Goal: Transaction & Acquisition: Purchase product/service

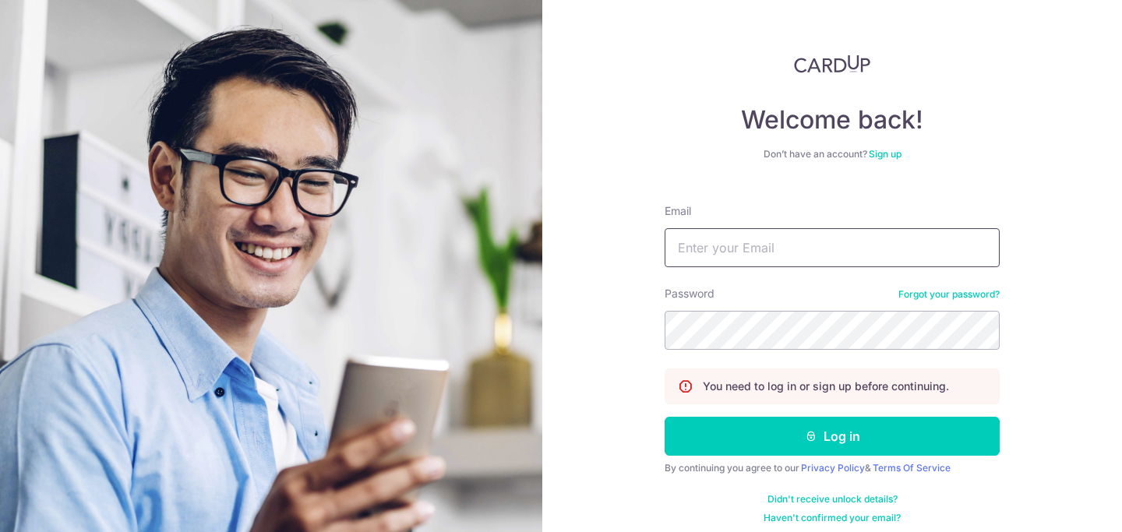
click at [692, 251] on input "Email" at bounding box center [831, 247] width 335 height 39
type input "[EMAIL_ADDRESS][DOMAIN_NAME]"
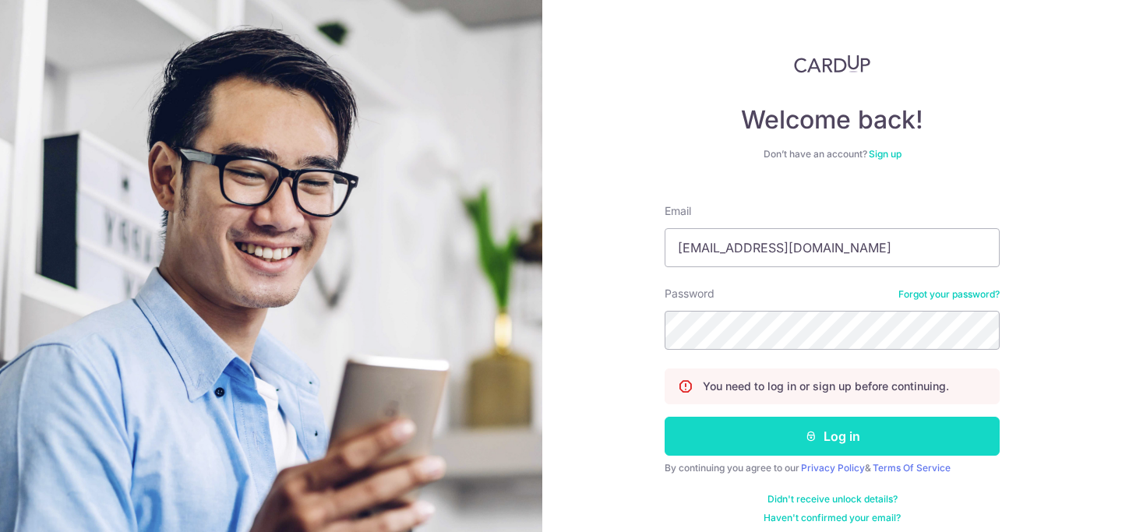
click at [759, 438] on button "Log in" at bounding box center [831, 436] width 335 height 39
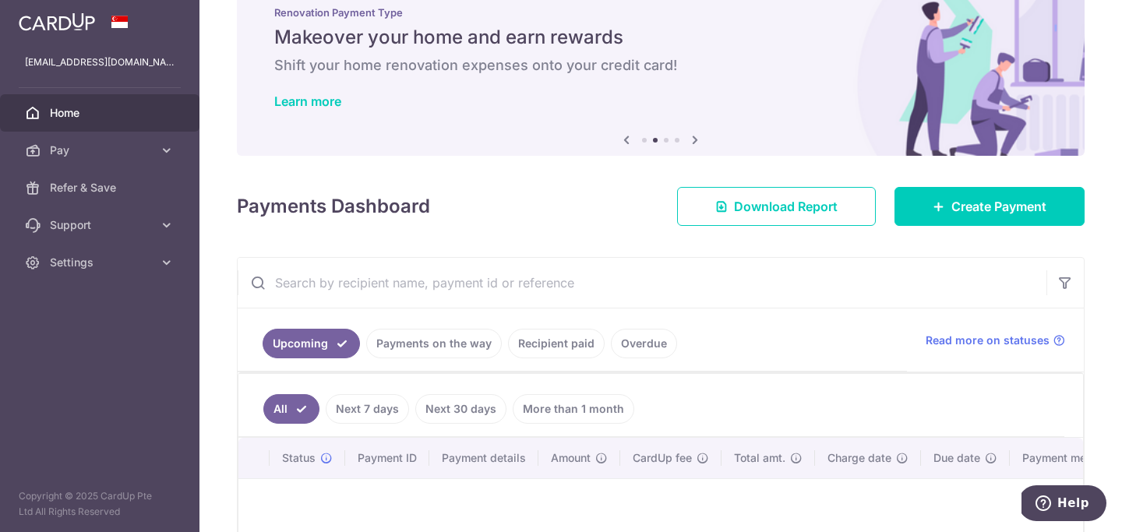
scroll to position [47, 0]
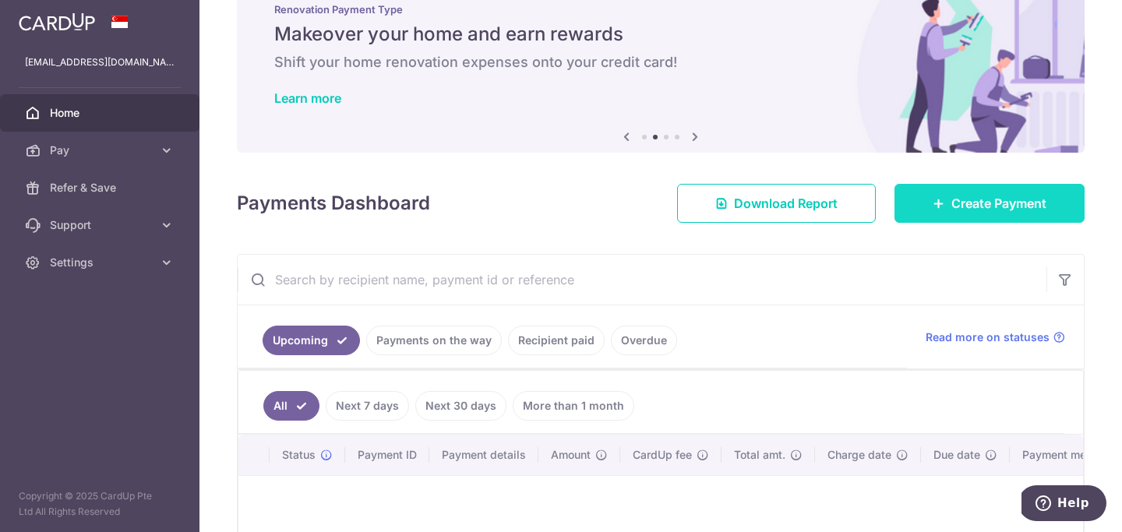
click at [952, 200] on span "Create Payment" at bounding box center [998, 203] width 95 height 19
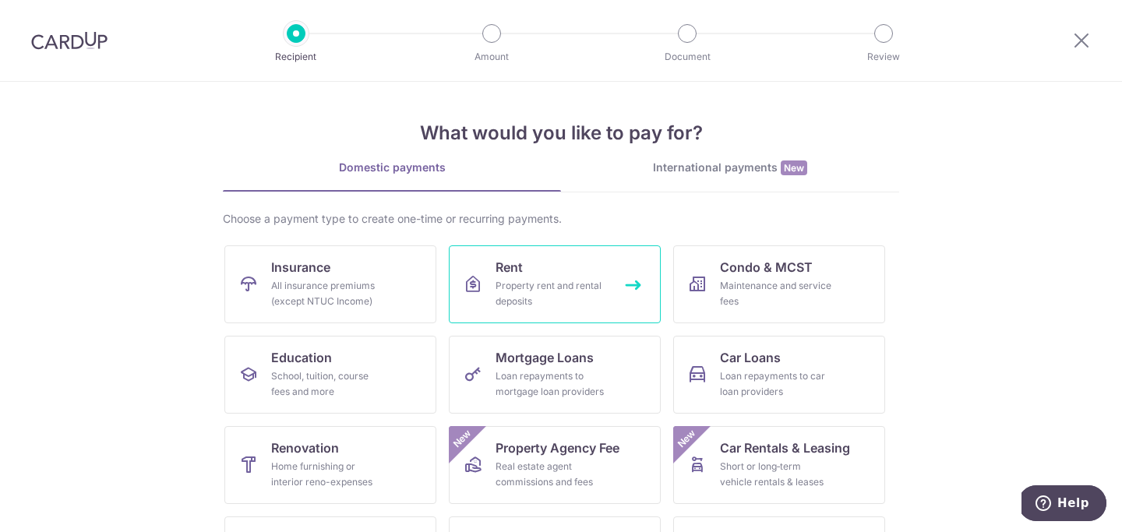
click at [597, 291] on div "Property rent and rental deposits" at bounding box center [551, 293] width 112 height 31
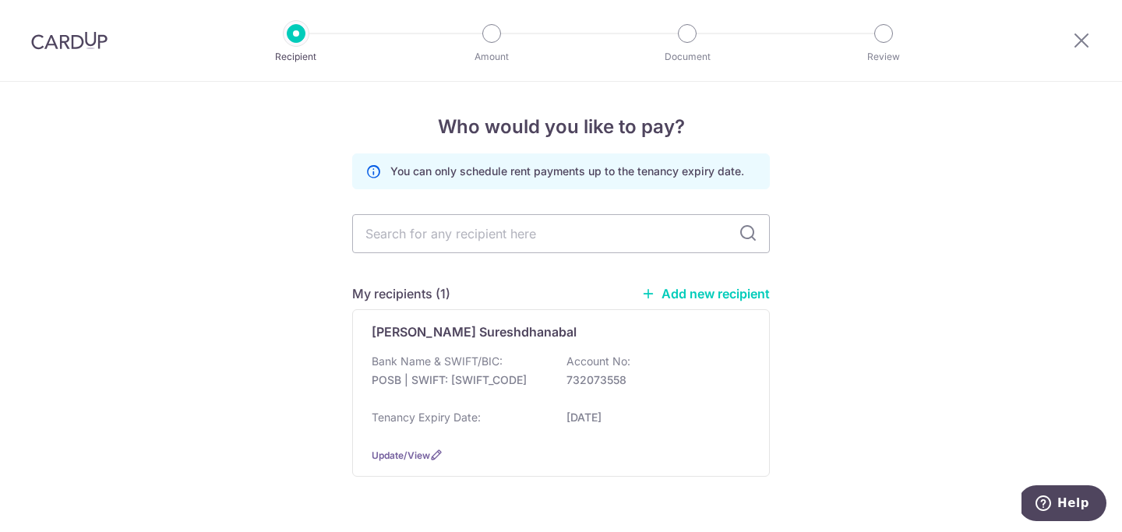
scroll to position [43, 0]
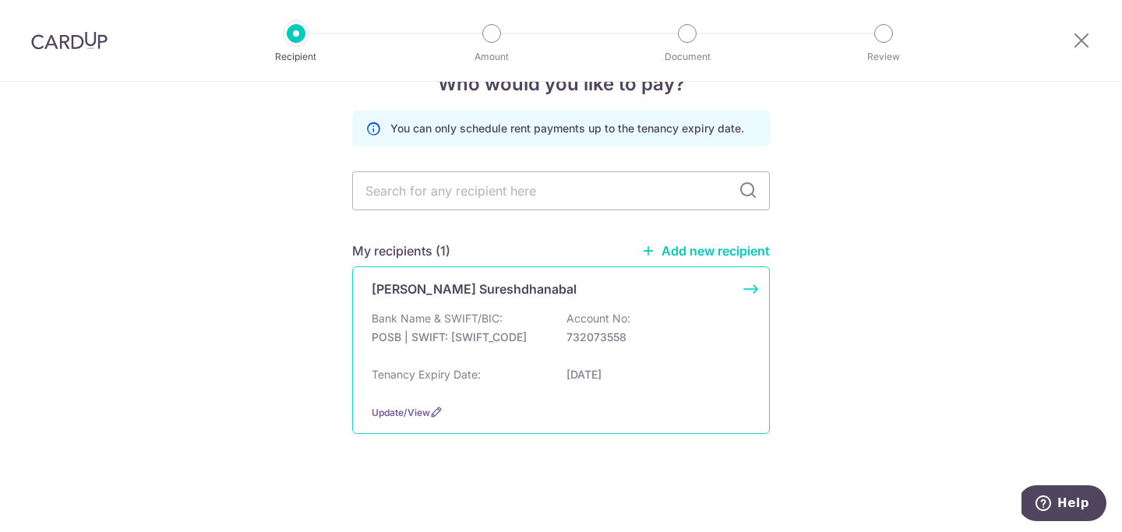
click at [491, 338] on p "POSB | SWIFT: DBSSSGSGXXX" at bounding box center [459, 337] width 174 height 16
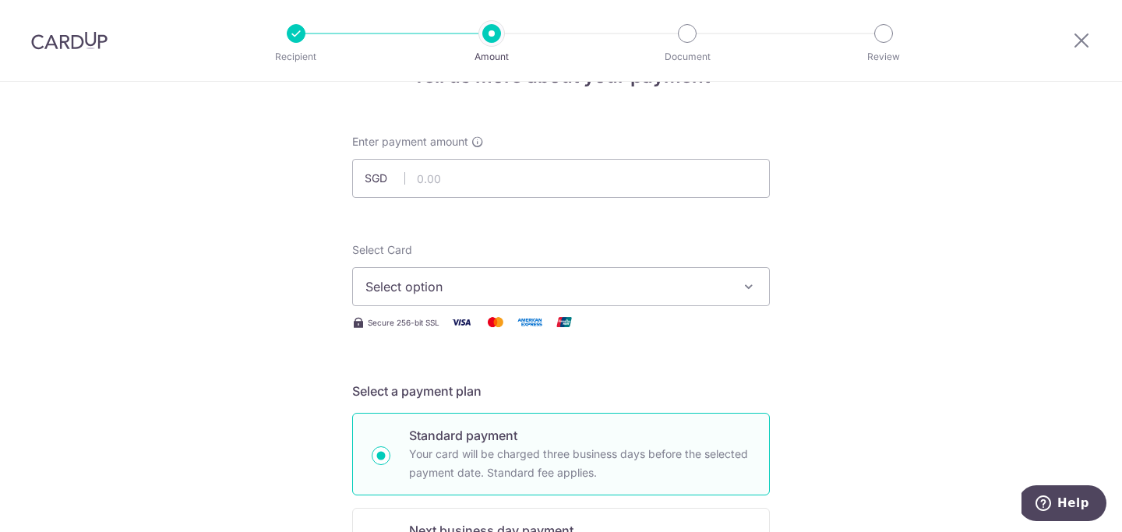
scroll to position [55, 0]
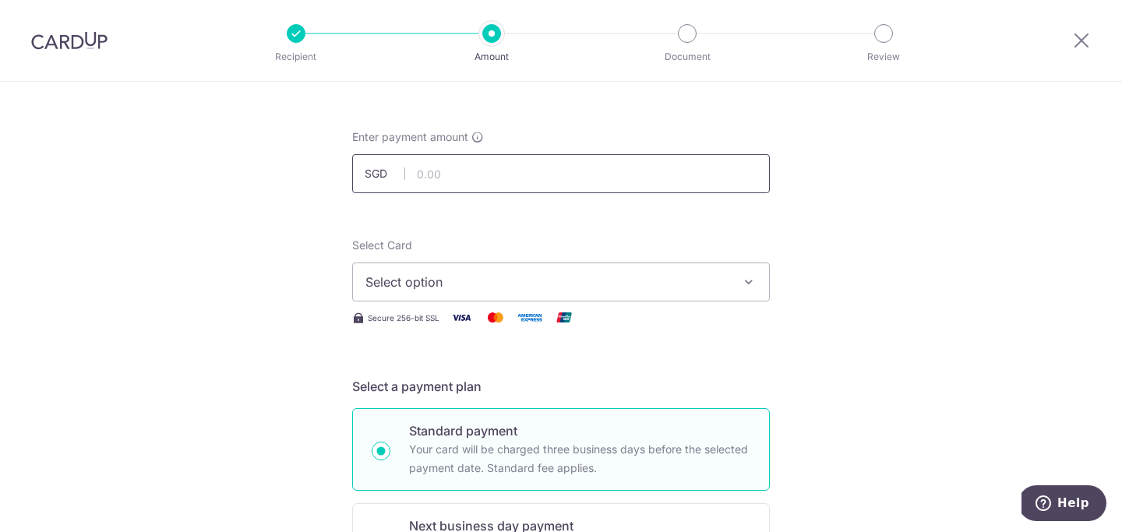
click at [541, 182] on input "text" at bounding box center [560, 173] width 417 height 39
type input "3,000.00"
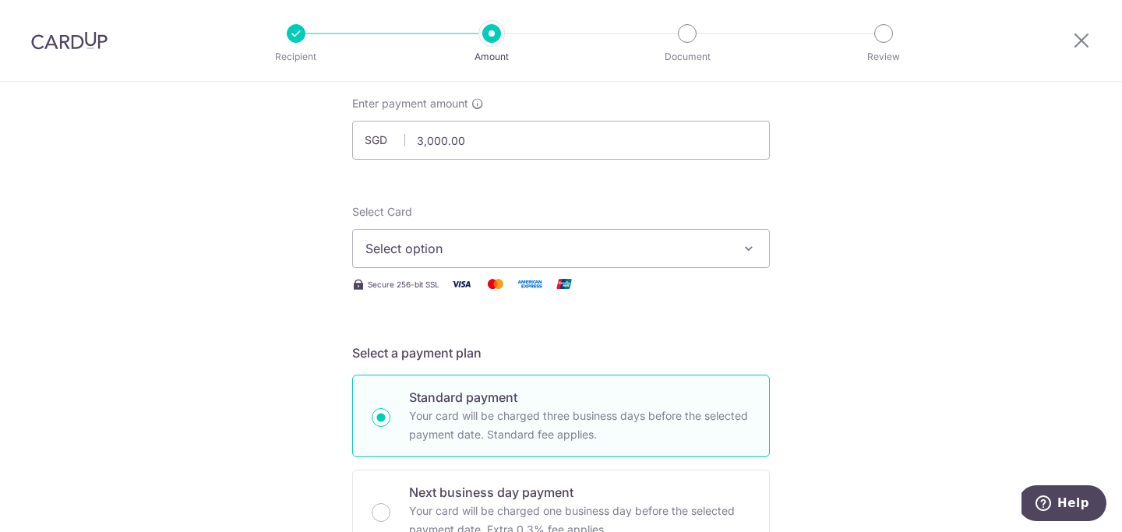
click at [627, 253] on span "Select option" at bounding box center [546, 248] width 363 height 19
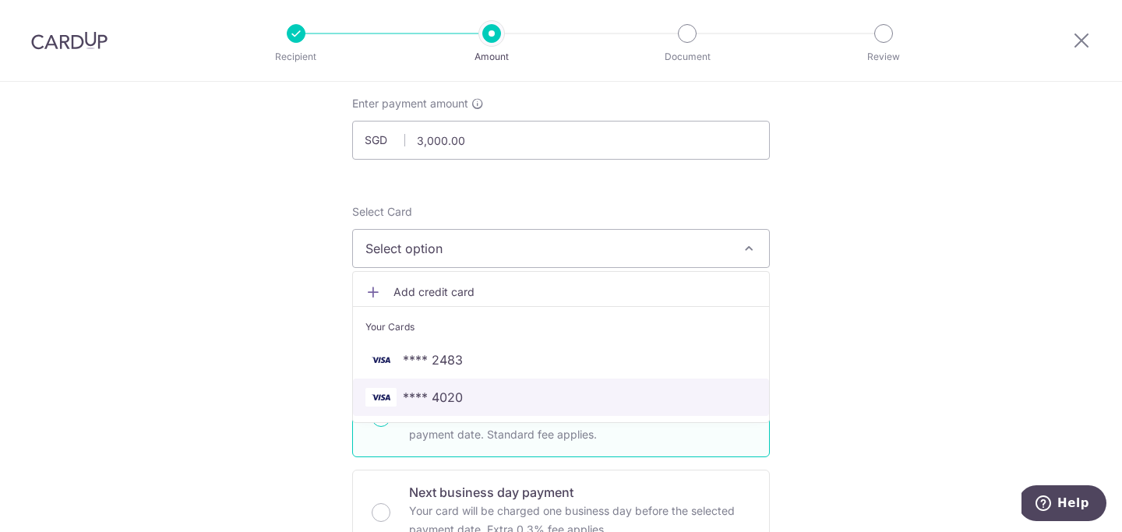
click at [443, 396] on span "**** 4020" at bounding box center [433, 397] width 60 height 19
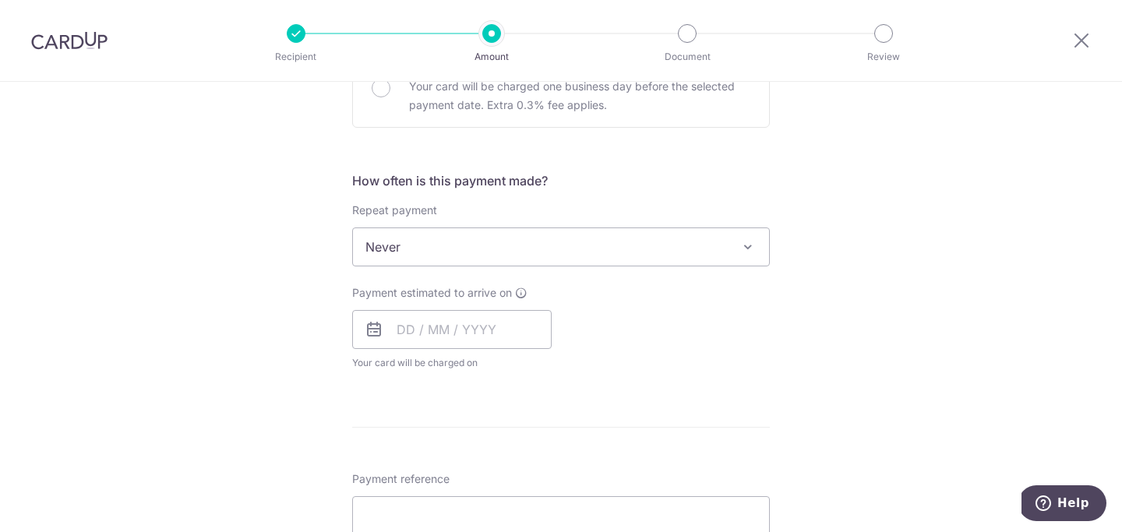
scroll to position [523, 0]
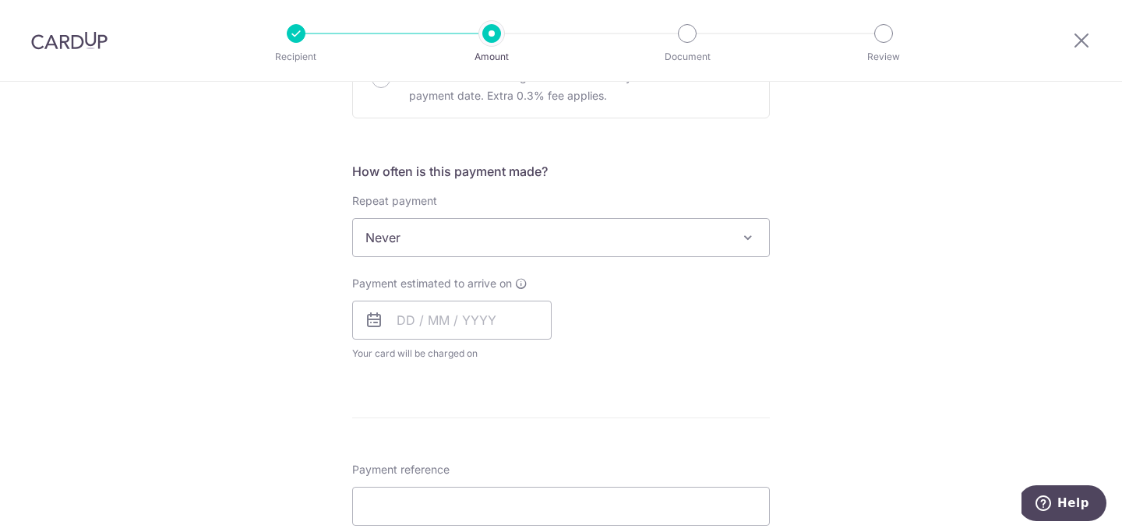
click at [436, 231] on span "Never" at bounding box center [561, 237] width 416 height 37
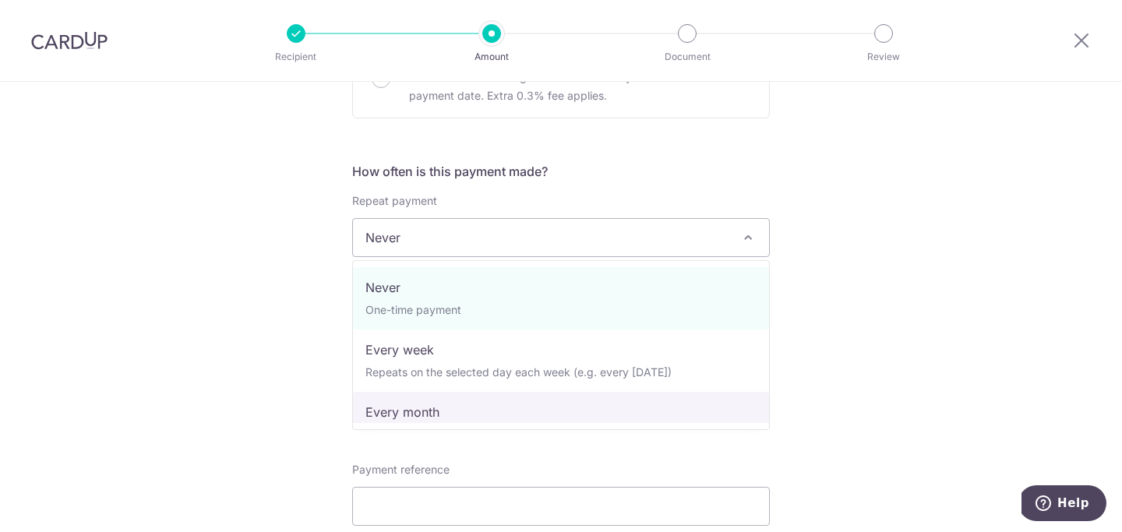
select select "3"
type input "12/10/2026"
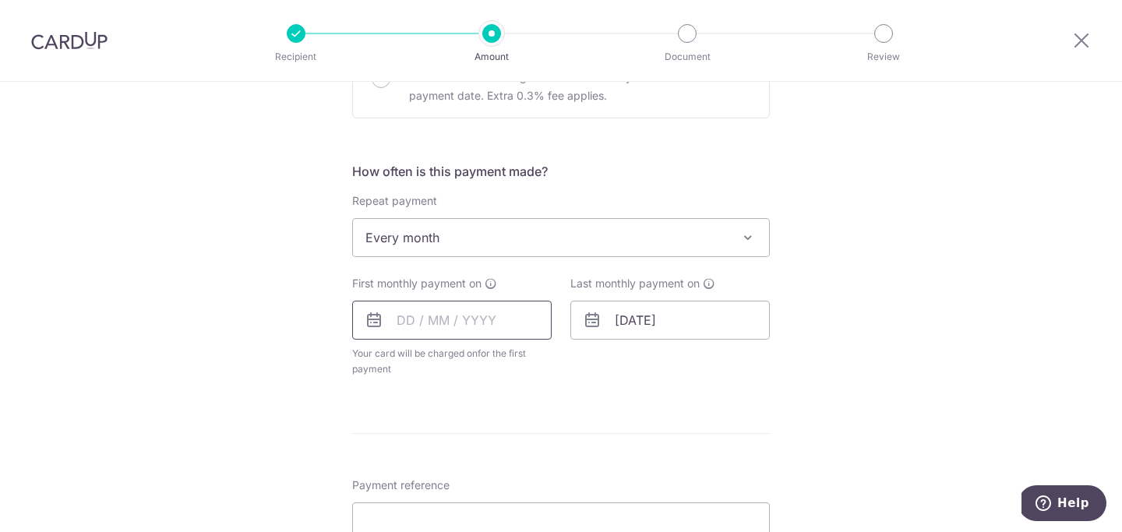
click at [414, 319] on input "text" at bounding box center [451, 320] width 199 height 39
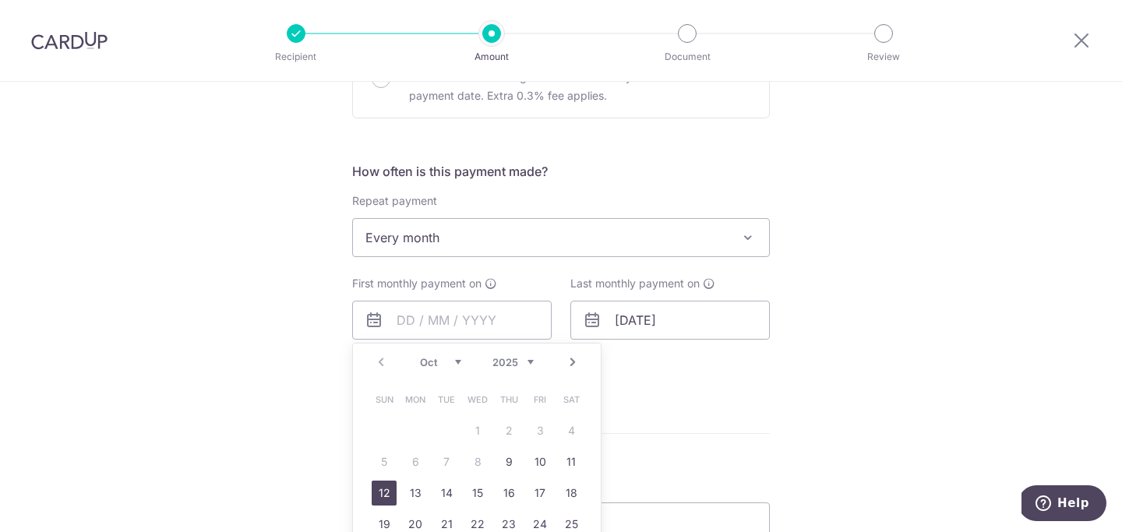
click at [379, 485] on link "12" at bounding box center [384, 493] width 25 height 25
type input "[DATE]"
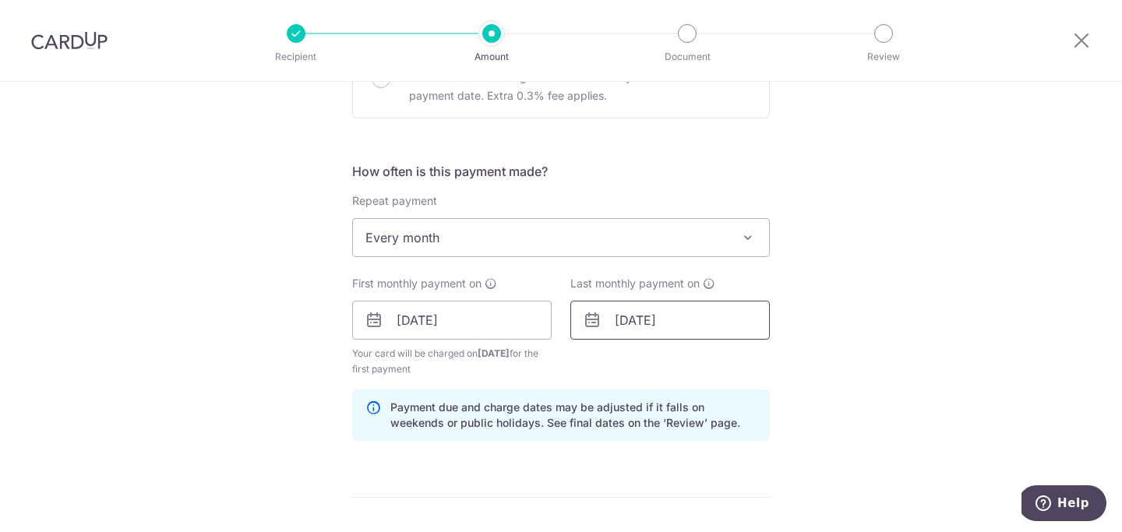
click at [625, 320] on input "12/10/2026" at bounding box center [669, 320] width 199 height 39
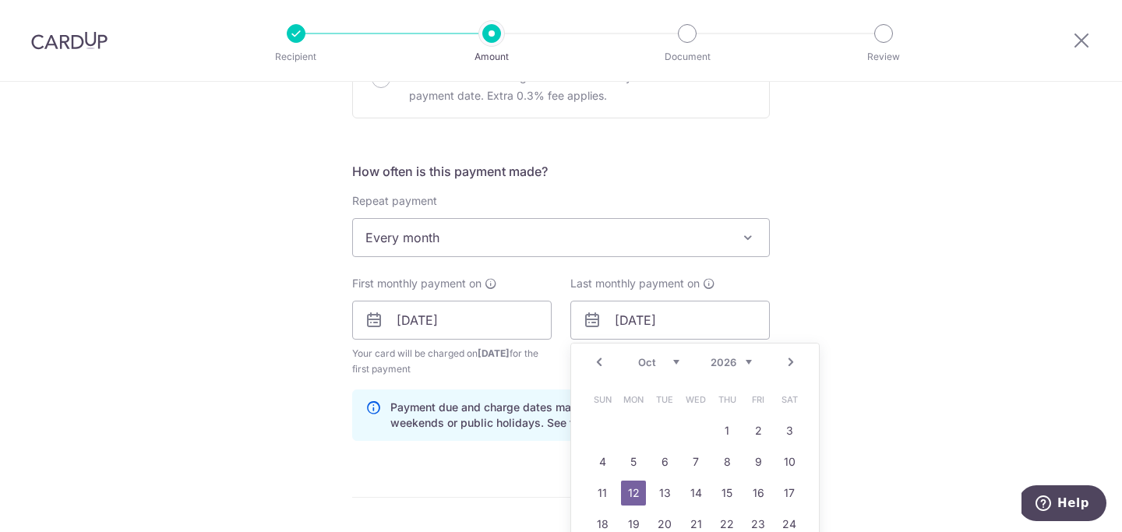
click at [726, 357] on select "2025 2026 2027 2028 2029 2030 2031 2032 2033 2034 2035" at bounding box center [730, 362] width 41 height 12
click at [600, 364] on link "Prev" at bounding box center [599, 362] width 19 height 19
click at [780, 464] on link "12" at bounding box center [789, 461] width 25 height 25
type input "[DATE]"
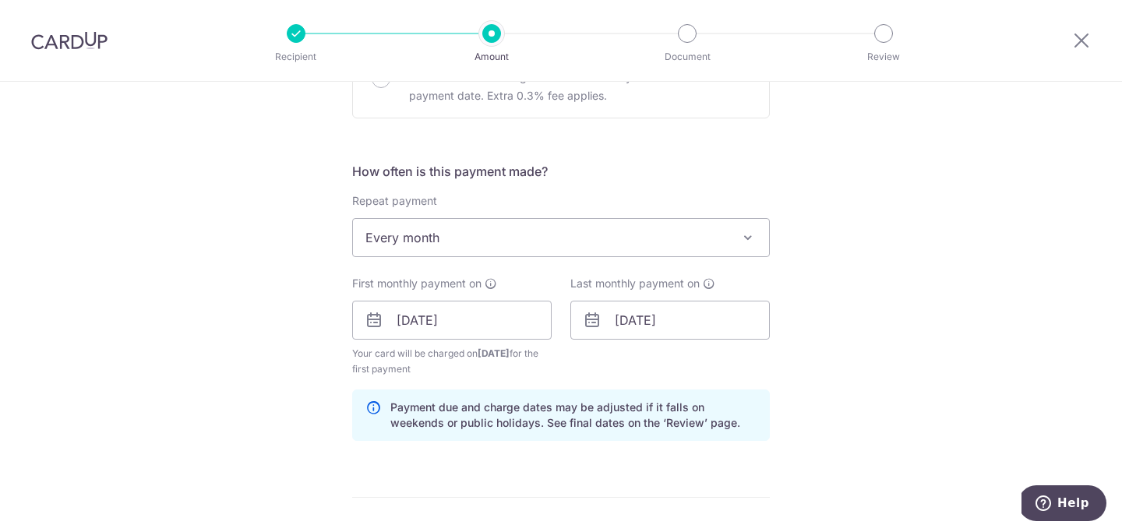
click at [840, 366] on div "Tell us more about your payment Enter payment amount SGD 3,000.00 3000.00 Selec…" at bounding box center [561, 303] width 1122 height 1488
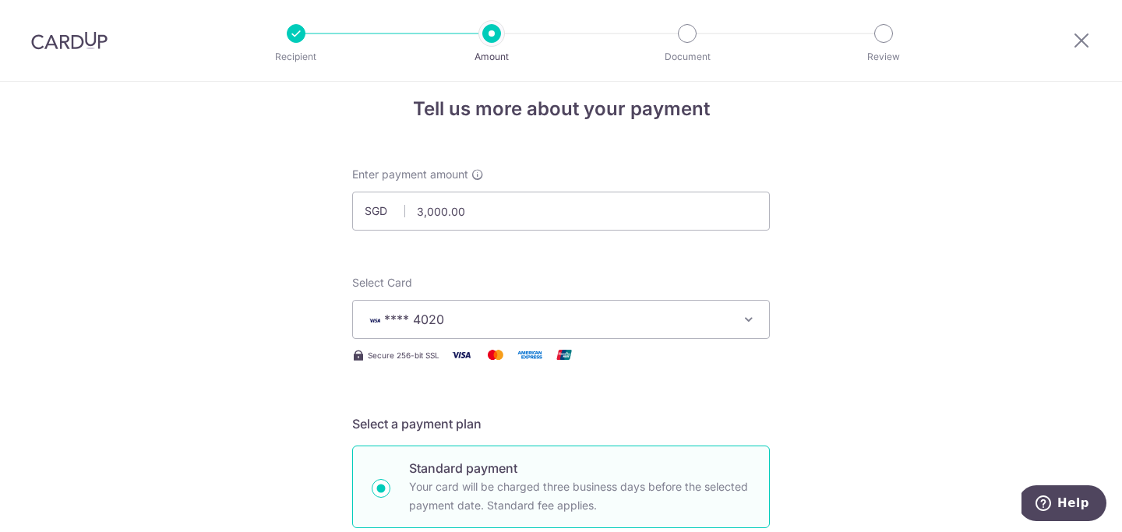
scroll to position [0, 0]
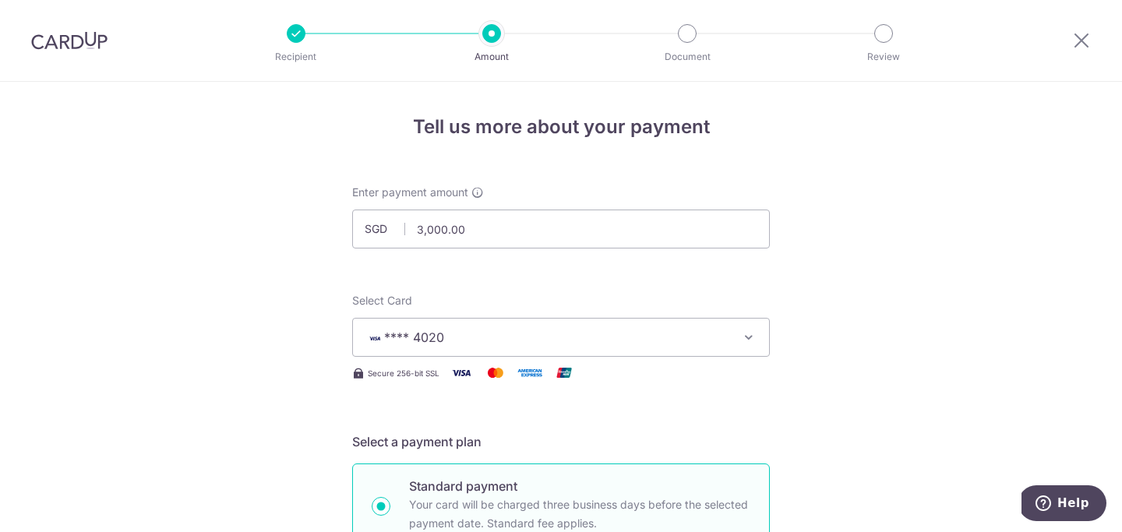
click at [76, 40] on img at bounding box center [69, 40] width 76 height 19
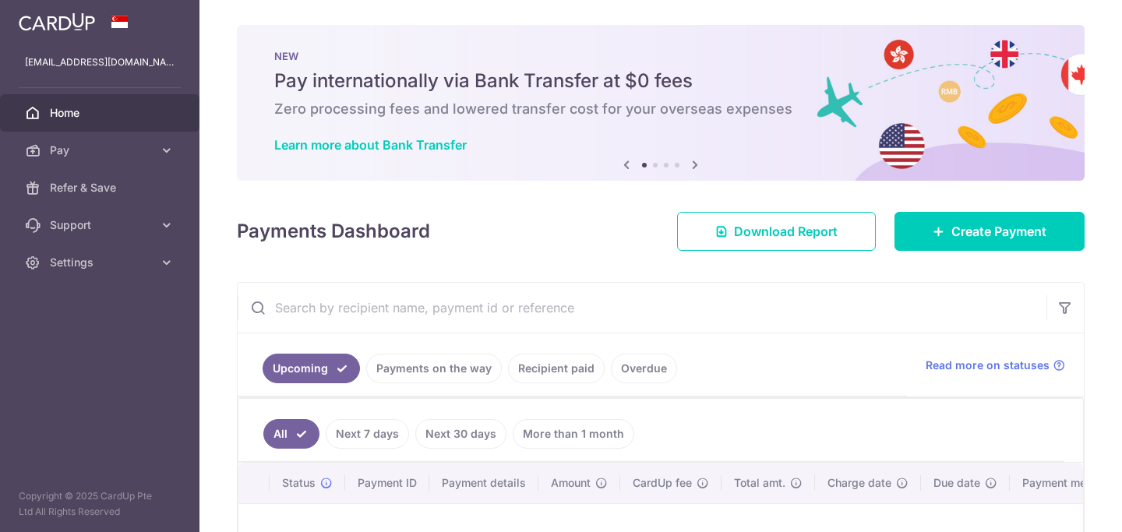
click at [693, 165] on icon at bounding box center [694, 164] width 19 height 19
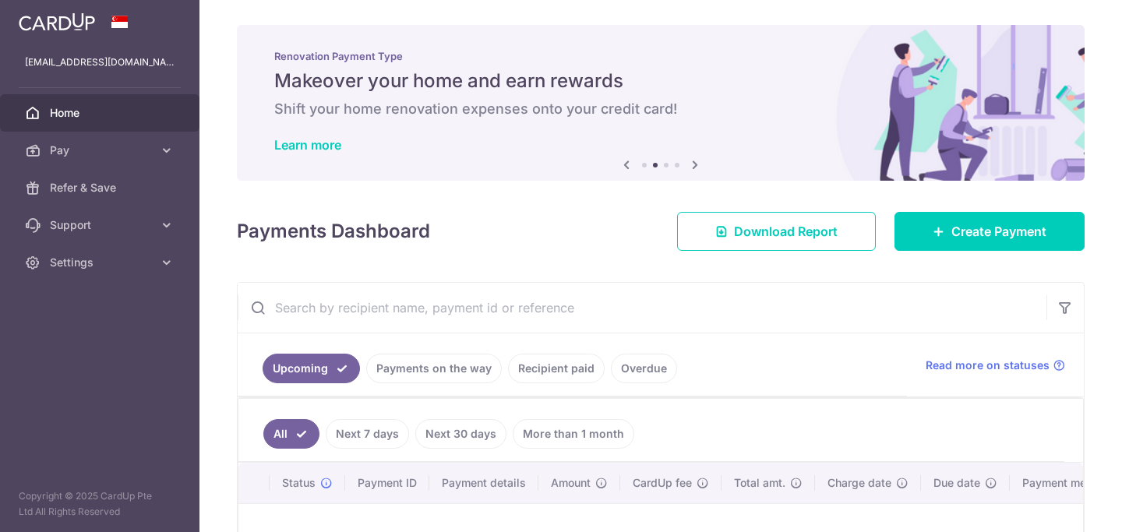
click at [694, 164] on icon at bounding box center [694, 164] width 19 height 19
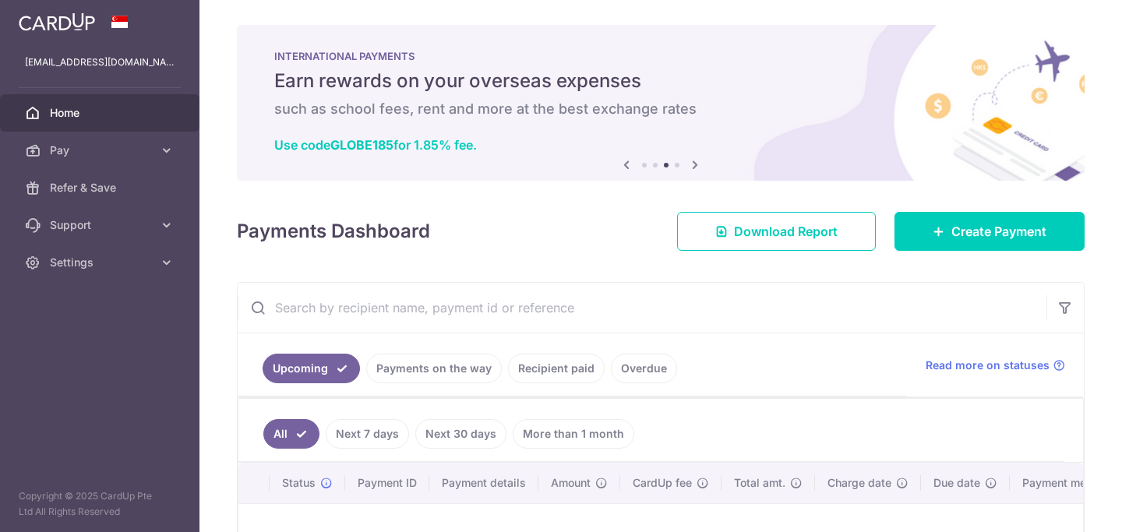
click at [694, 164] on icon at bounding box center [694, 164] width 19 height 19
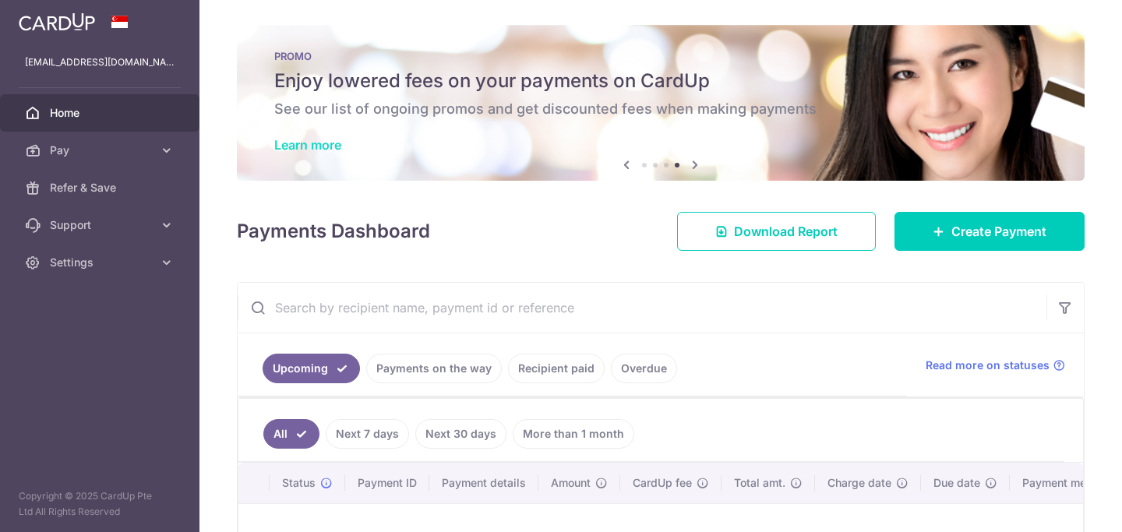
click at [325, 146] on link "Learn more" at bounding box center [307, 145] width 67 height 16
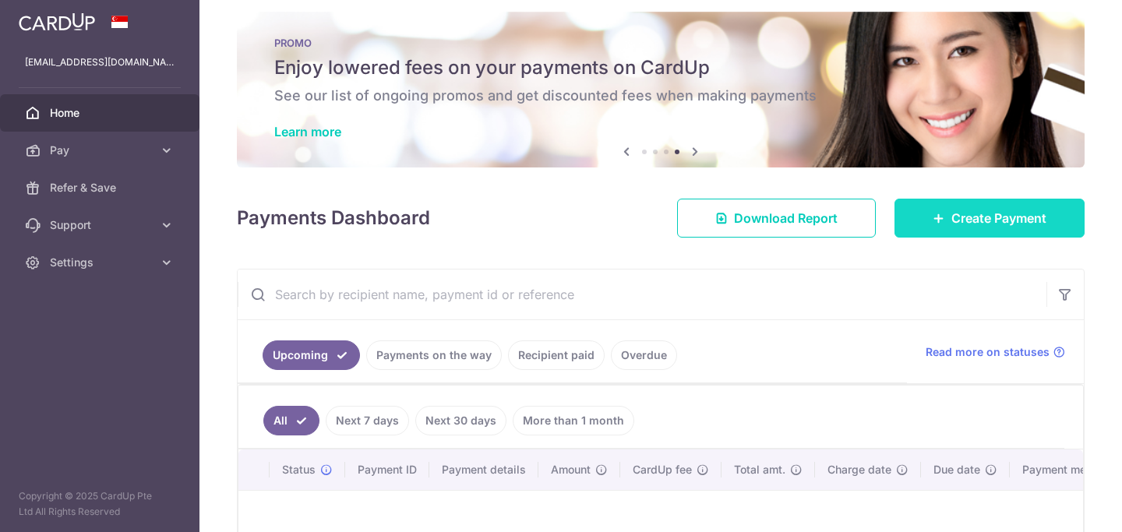
click at [981, 224] on span "Create Payment" at bounding box center [998, 218] width 95 height 19
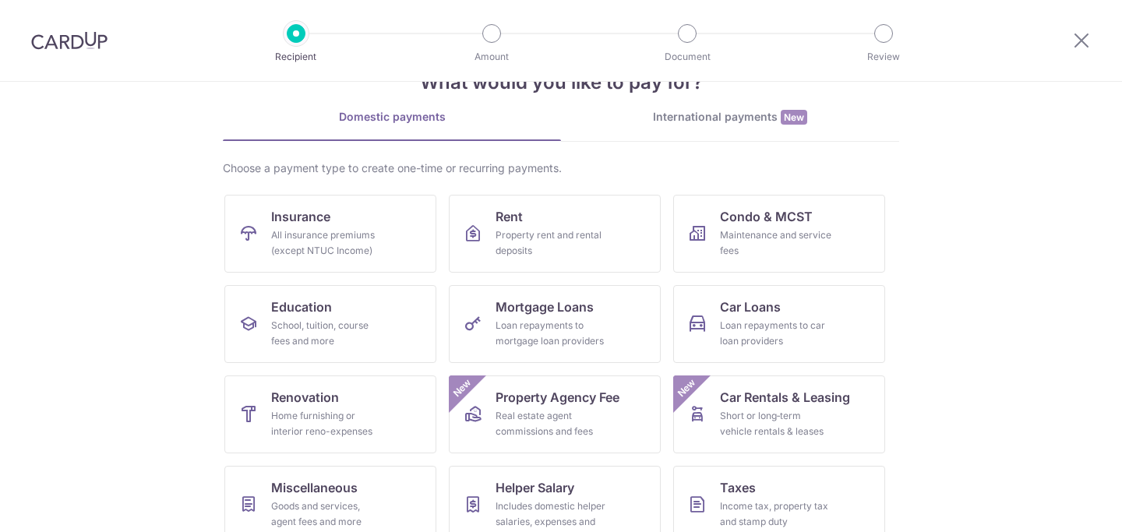
scroll to position [52, 0]
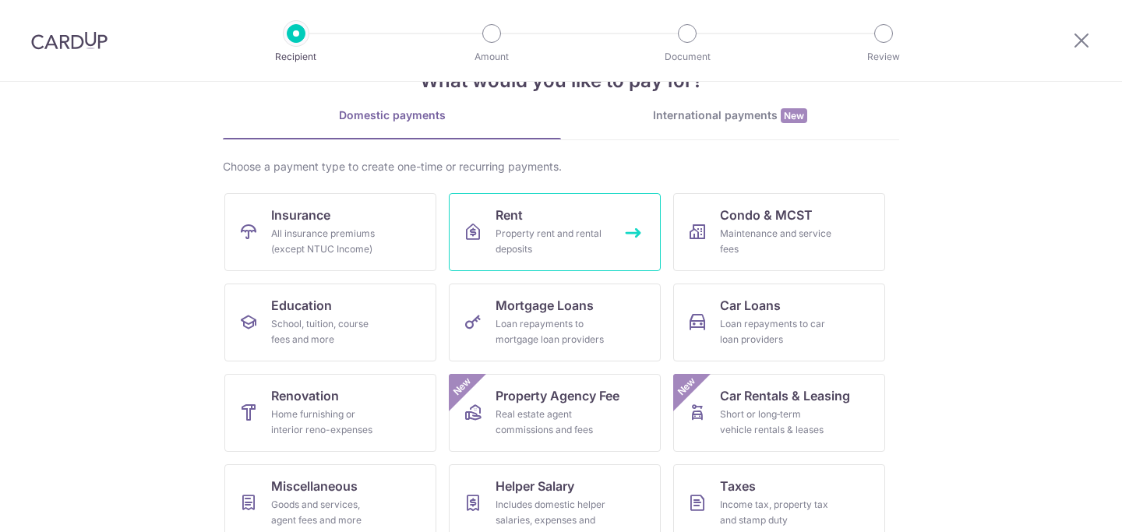
click at [565, 229] on div "Property rent and rental deposits" at bounding box center [551, 241] width 112 height 31
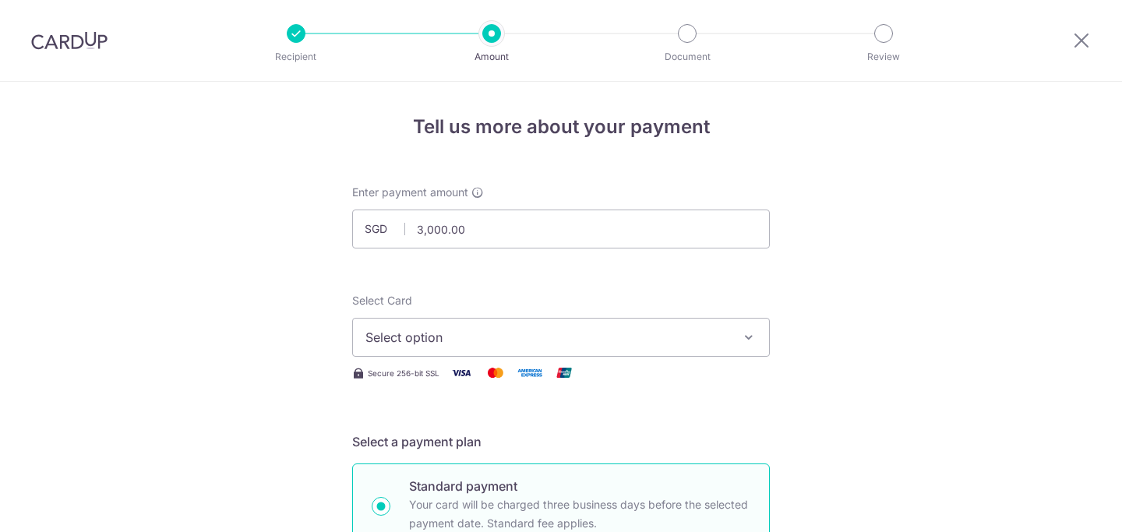
select select "3"
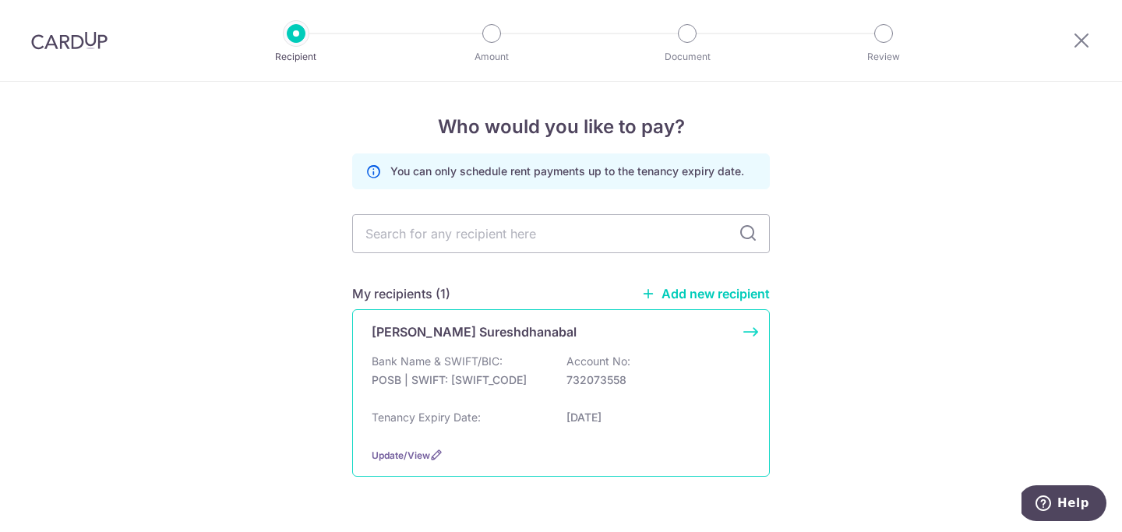
click at [466, 366] on p "Bank Name & SWIFT/BIC:" at bounding box center [437, 362] width 131 height 16
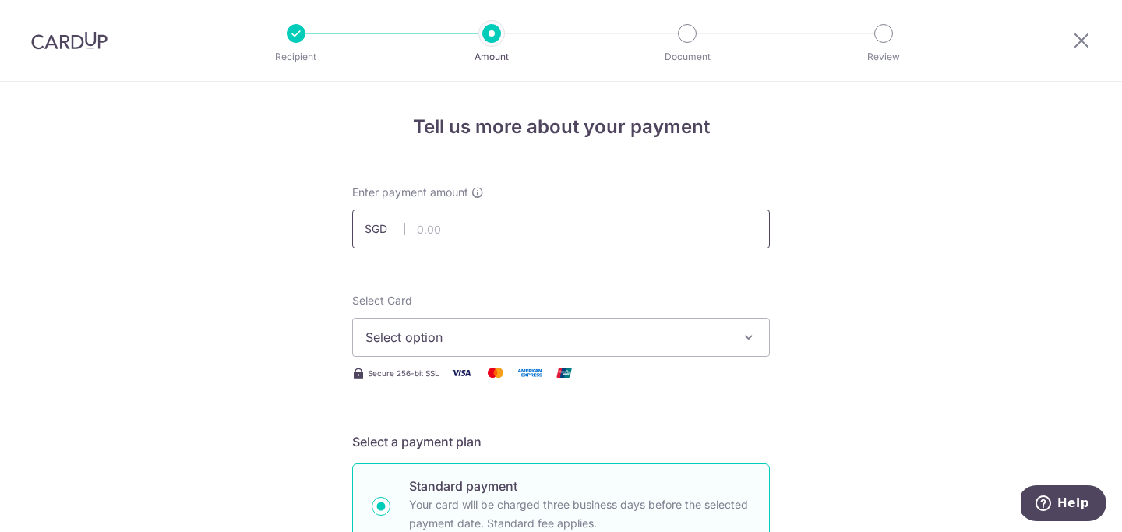
click at [516, 231] on input "text" at bounding box center [560, 229] width 417 height 39
type input "3,000.00"
click at [402, 348] on button "Select option" at bounding box center [560, 337] width 417 height 39
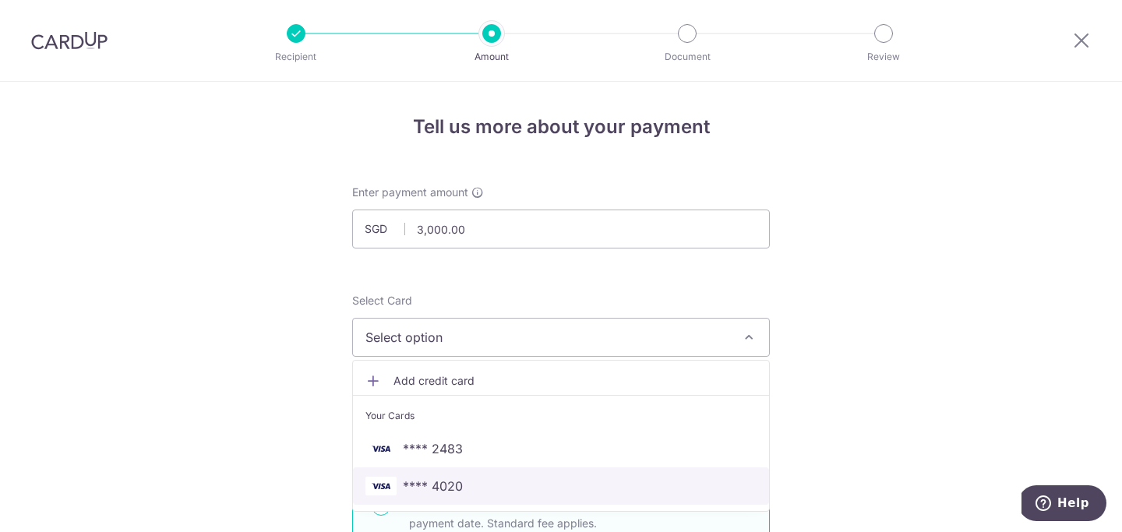
click at [452, 477] on span "**** 4020" at bounding box center [433, 486] width 60 height 19
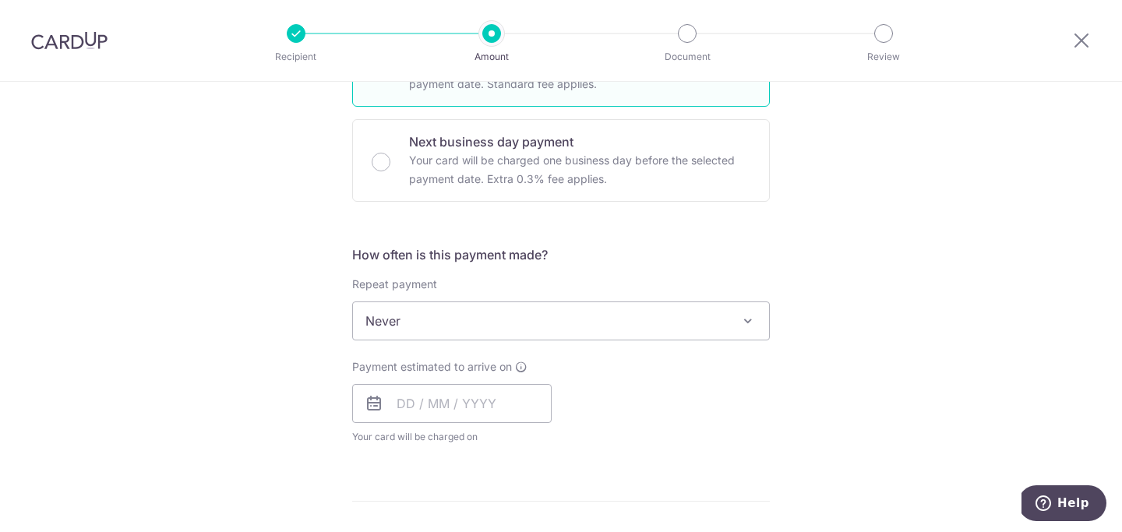
scroll to position [449, 0]
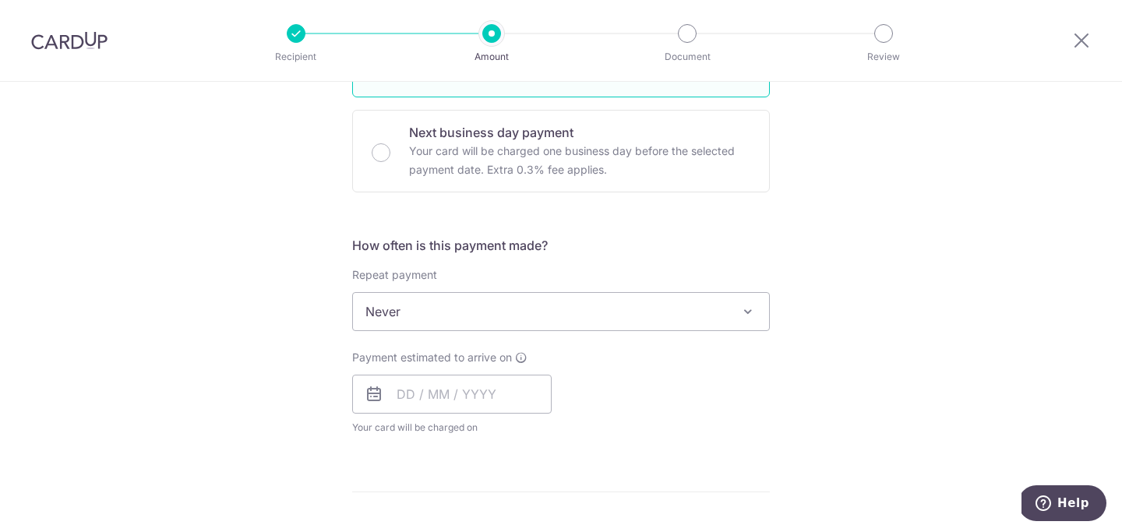
click at [559, 333] on div "How often is this payment made? Repeat payment Never Every week Every month Eve…" at bounding box center [560, 342] width 417 height 212
click at [401, 400] on input "text" at bounding box center [451, 394] width 199 height 39
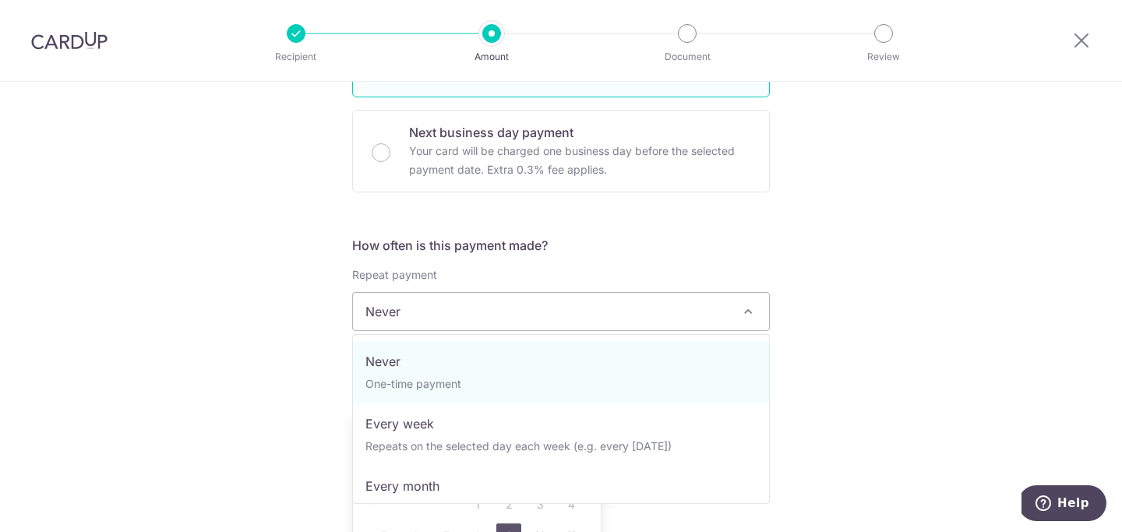
click at [438, 315] on span "Never" at bounding box center [561, 311] width 416 height 37
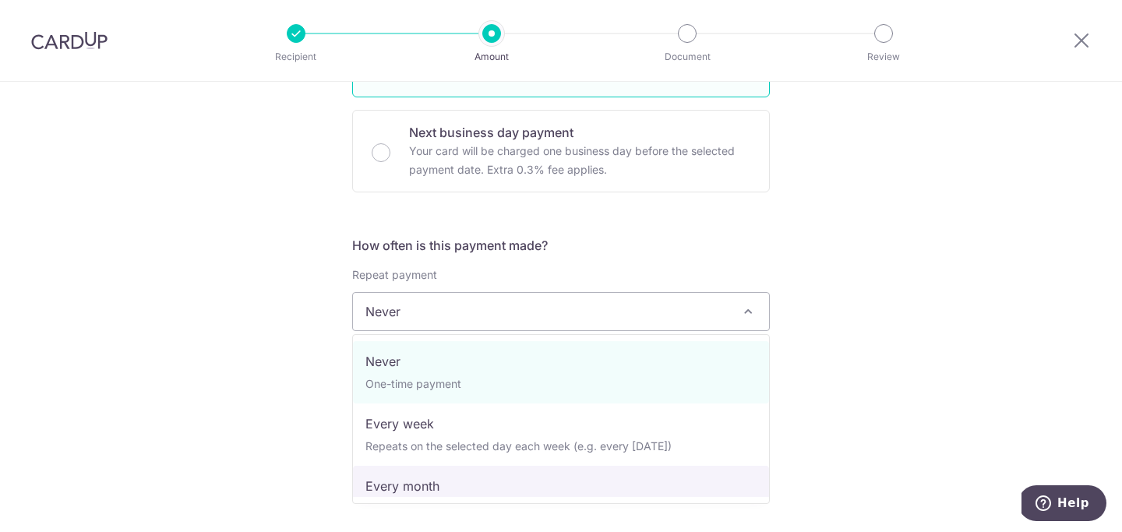
select select "3"
type input "12/10/2026"
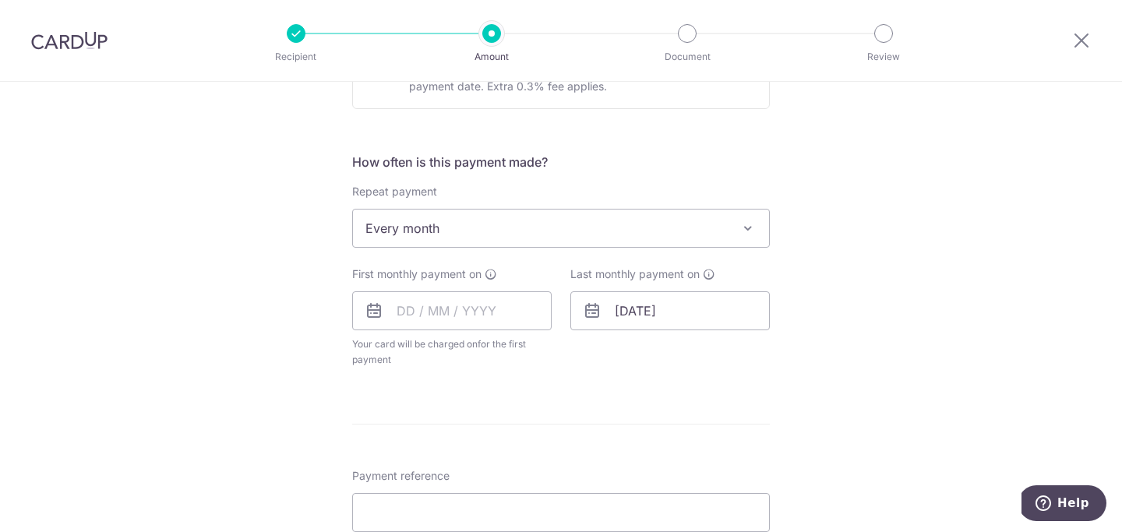
scroll to position [558, 0]
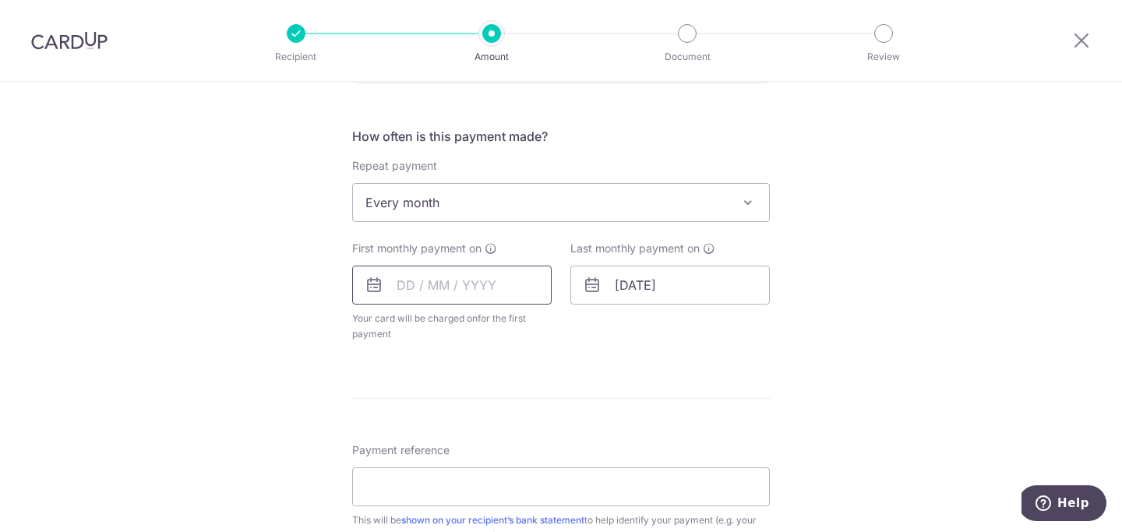
click at [407, 286] on input "text" at bounding box center [451, 285] width 199 height 39
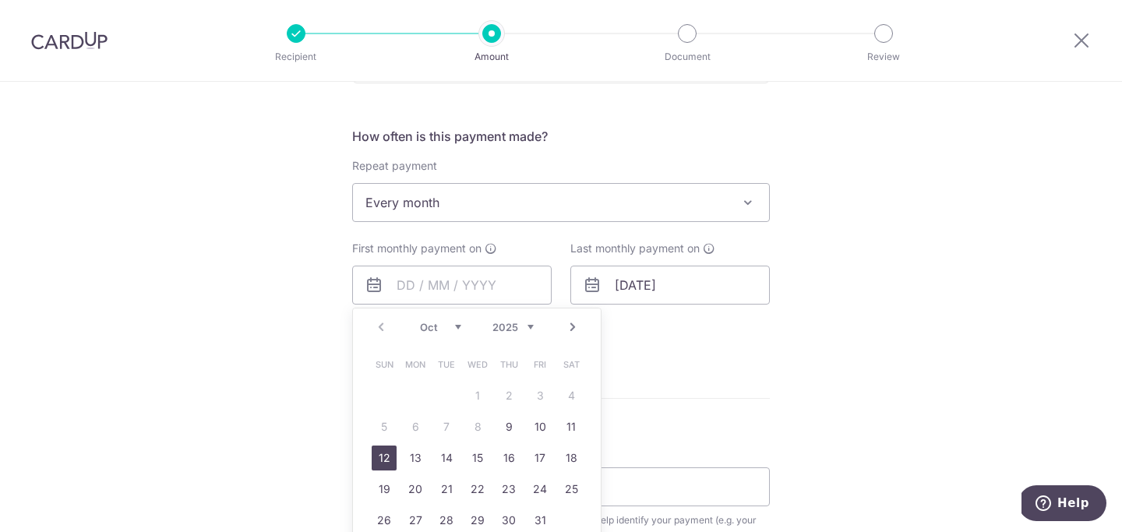
click at [389, 454] on link "12" at bounding box center [384, 457] width 25 height 25
type input "[DATE]"
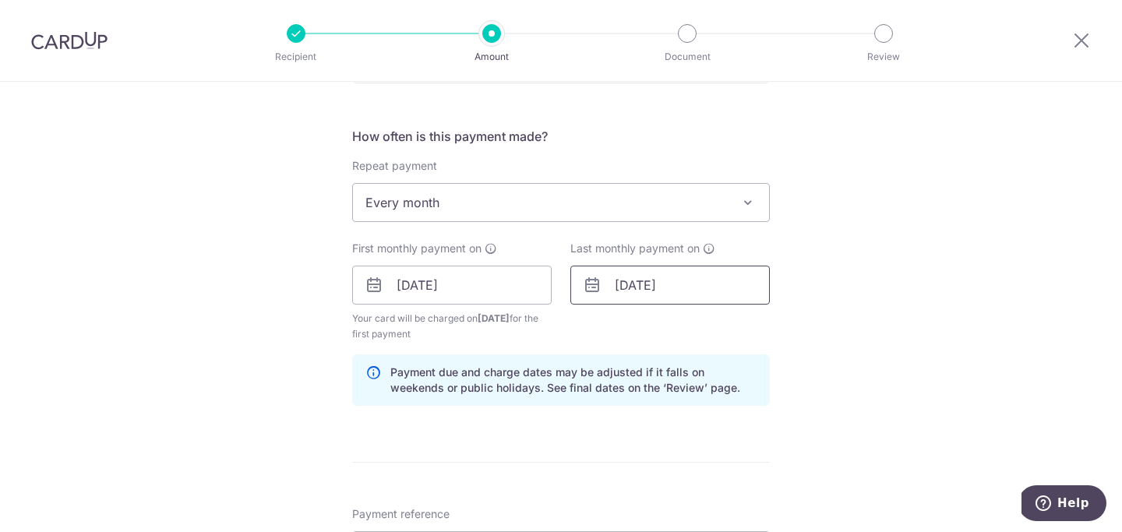
click at [637, 284] on input "12/10/2026" at bounding box center [669, 285] width 199 height 39
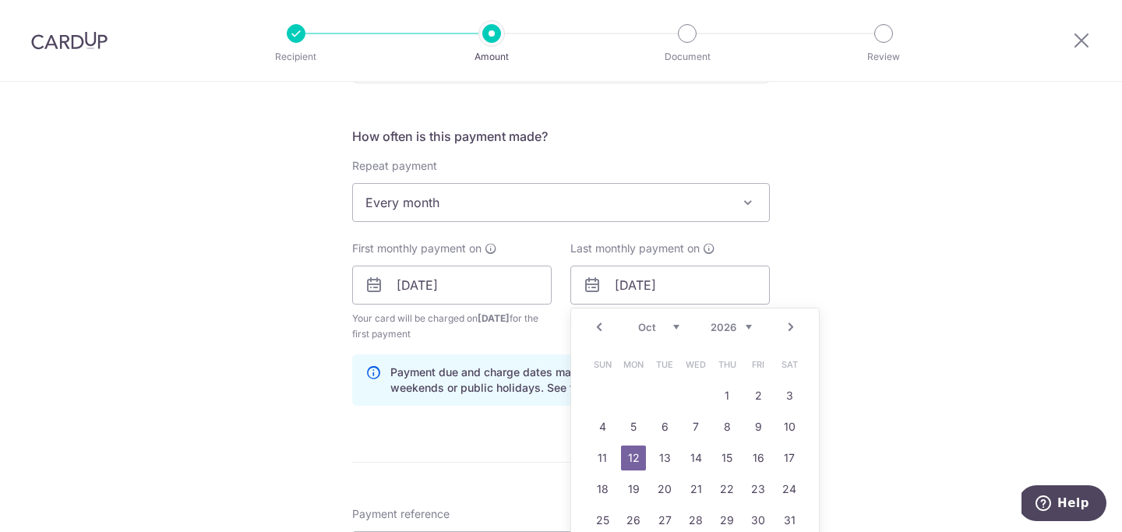
click at [596, 333] on link "Prev" at bounding box center [599, 327] width 19 height 19
click at [791, 429] on link "12" at bounding box center [789, 426] width 25 height 25
type input "[DATE]"
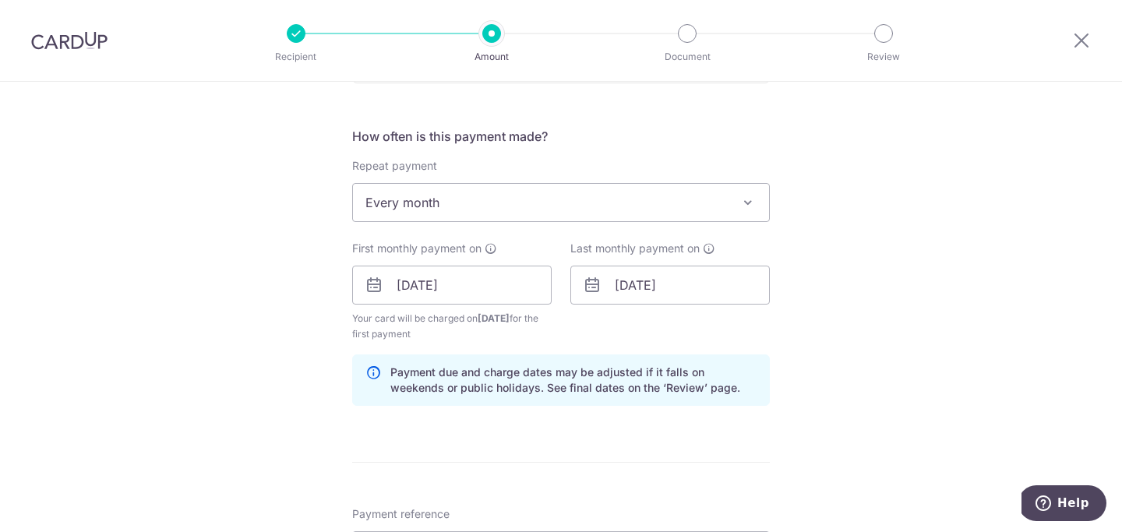
click at [861, 375] on div "Tell us more about your payment Enter payment amount SGD 3,000.00 3000.00 Selec…" at bounding box center [561, 268] width 1122 height 1488
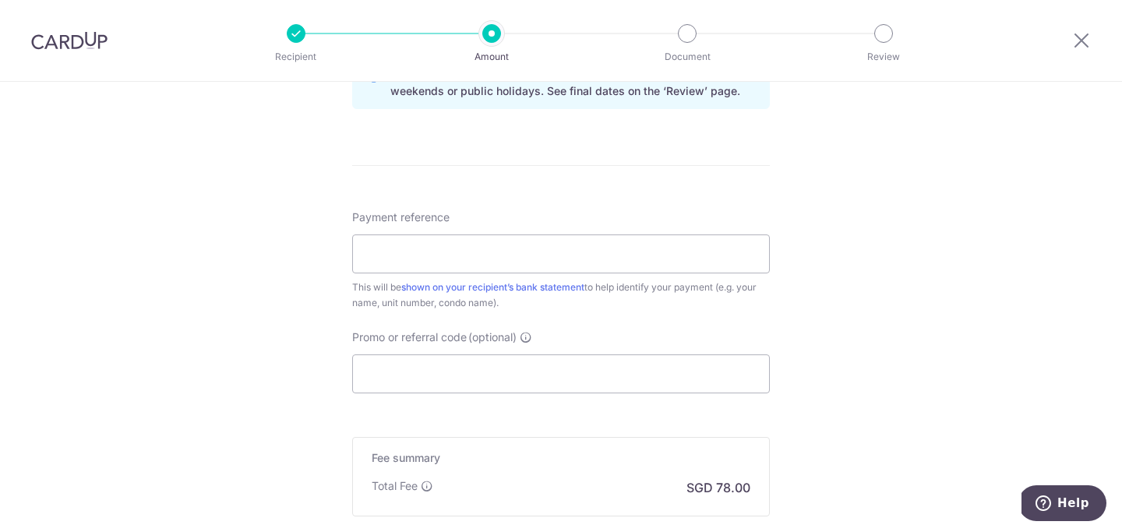
scroll to position [858, 0]
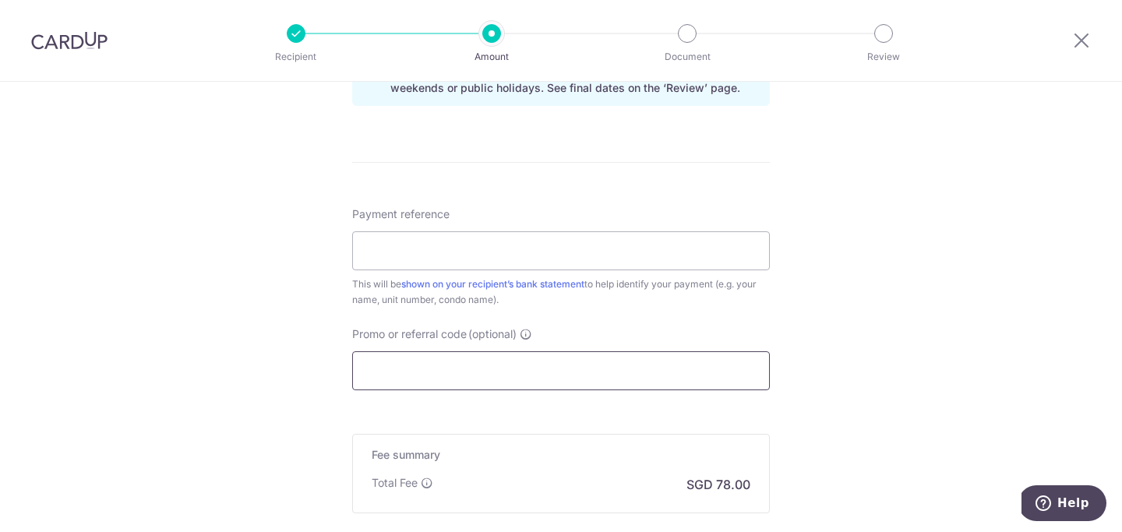
click at [442, 363] on input "Promo or referral code (optional)" at bounding box center [560, 370] width 417 height 39
paste input "SAVERENT179"
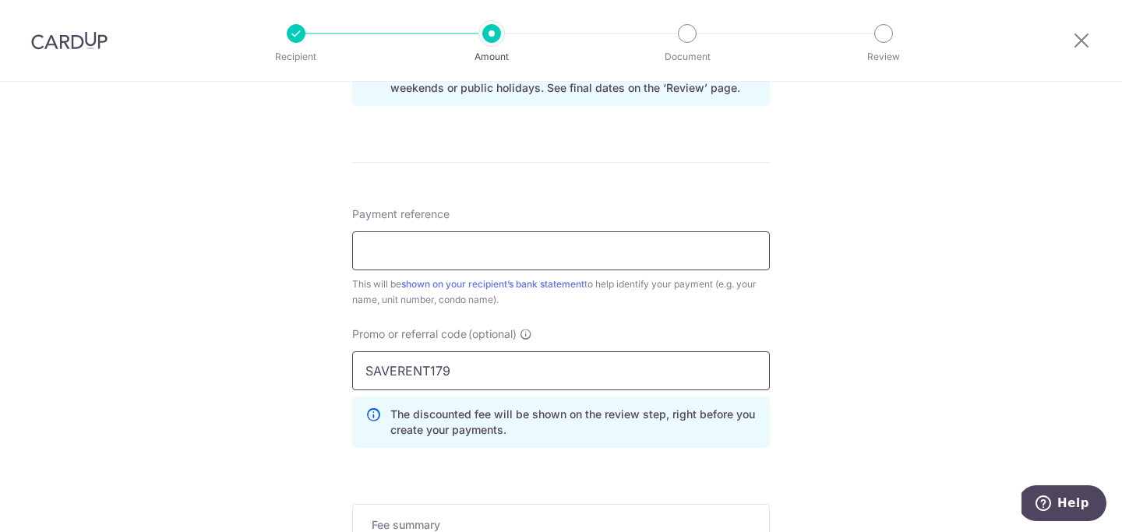
type input "SAVERENT179"
click at [417, 252] on input "Payment reference" at bounding box center [560, 250] width 417 height 39
type input "Rent"
click at [303, 311] on div "Tell us more about your payment Enter payment amount SGD 3,000.00 3000.00 Selec…" at bounding box center [561, 3] width 1122 height 1558
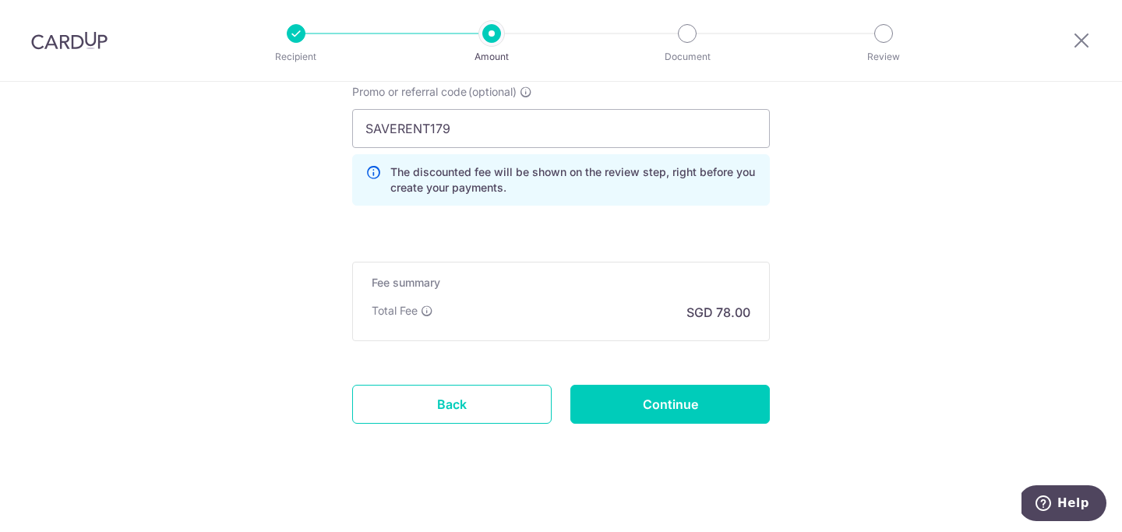
scroll to position [1108, 0]
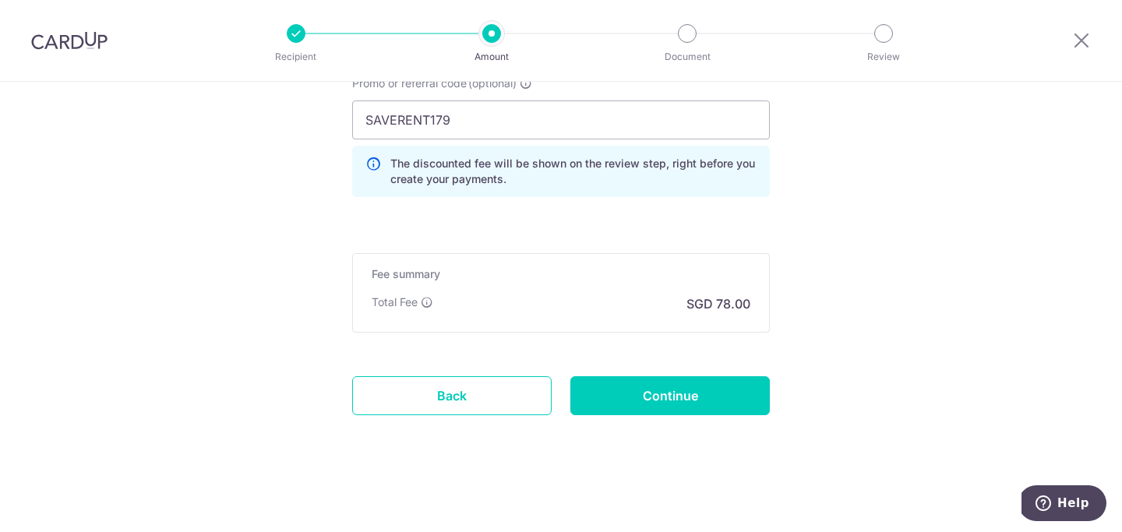
click at [664, 396] on input "Continue" at bounding box center [669, 395] width 199 height 39
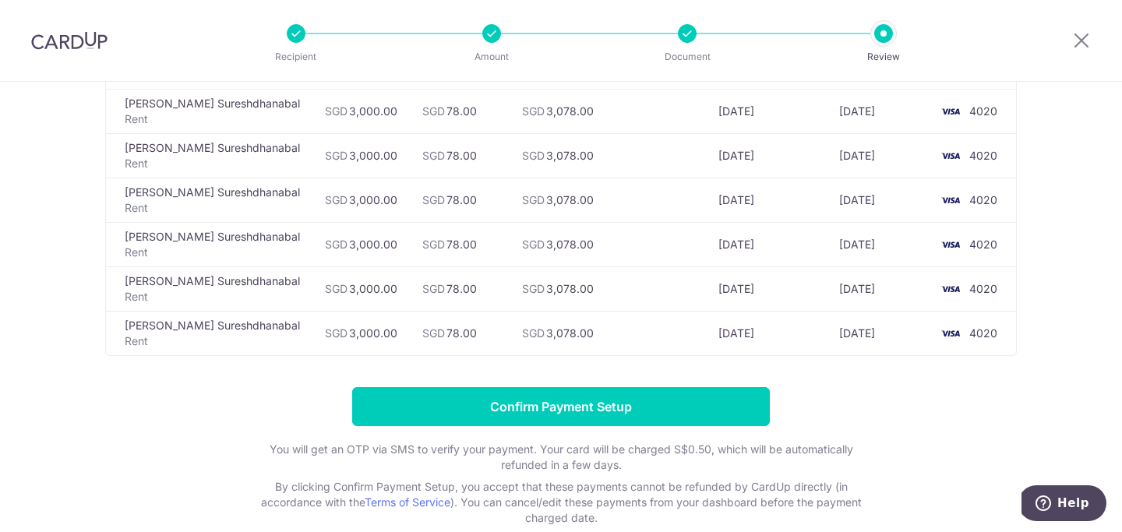
scroll to position [438, 0]
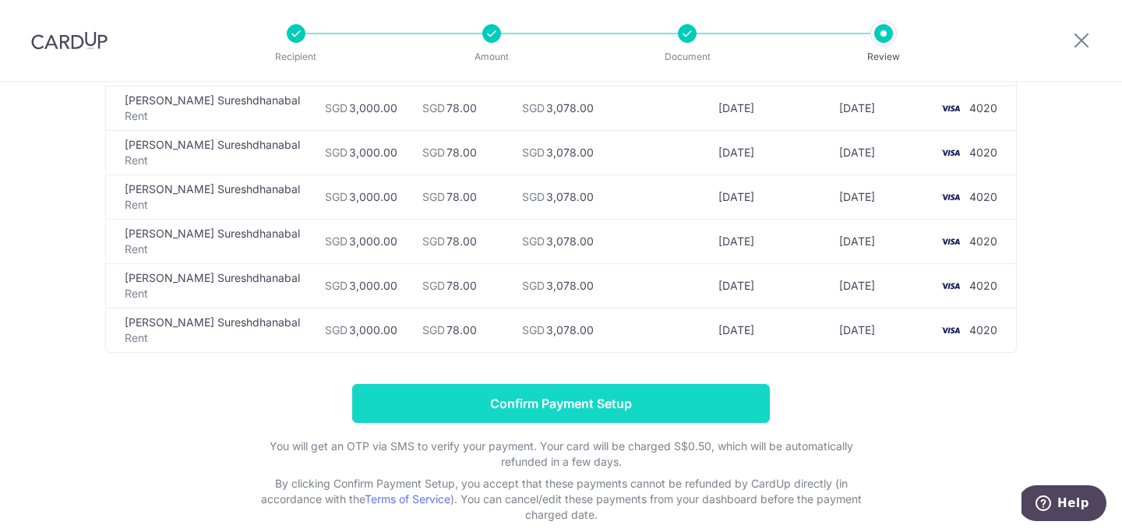
click at [580, 404] on input "Confirm Payment Setup" at bounding box center [560, 403] width 417 height 39
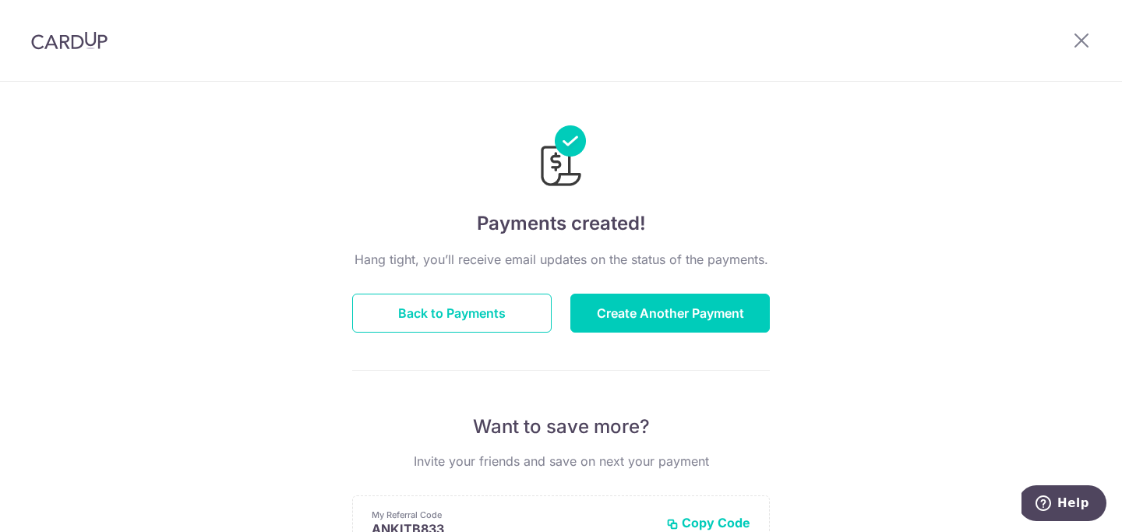
click at [79, 44] on img at bounding box center [69, 40] width 76 height 19
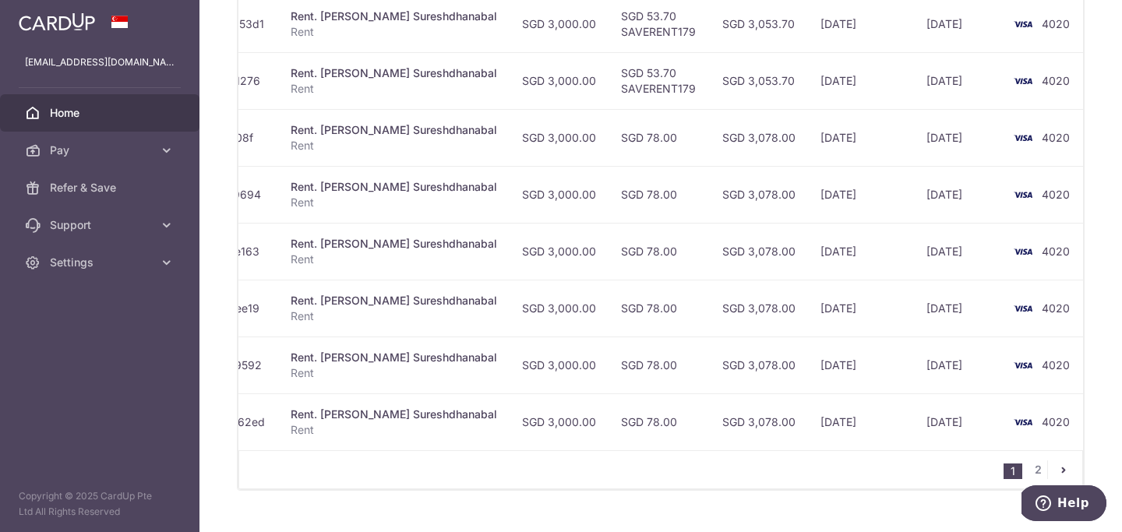
scroll to position [653, 0]
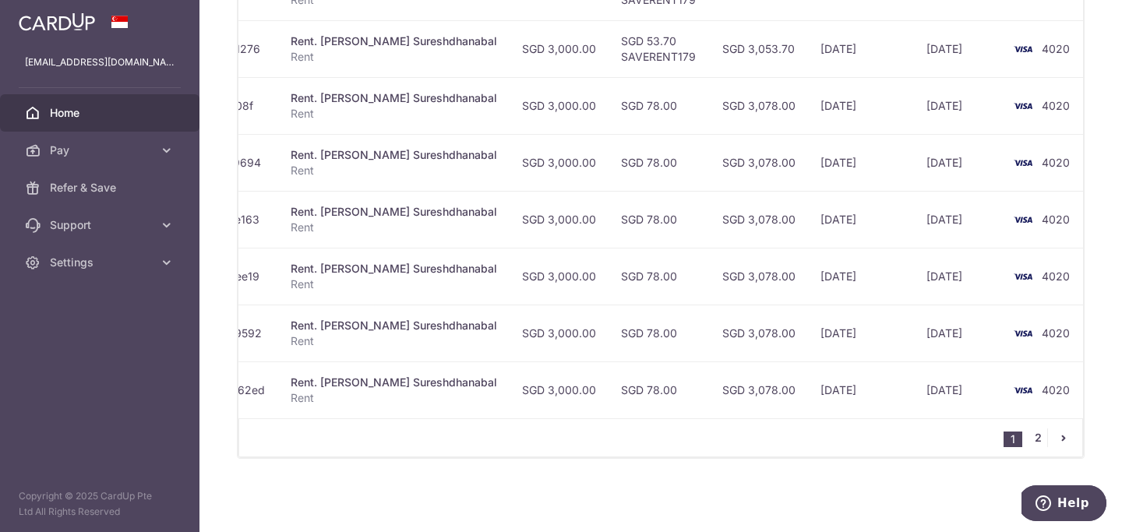
click at [1040, 443] on link "2" at bounding box center [1037, 437] width 19 height 19
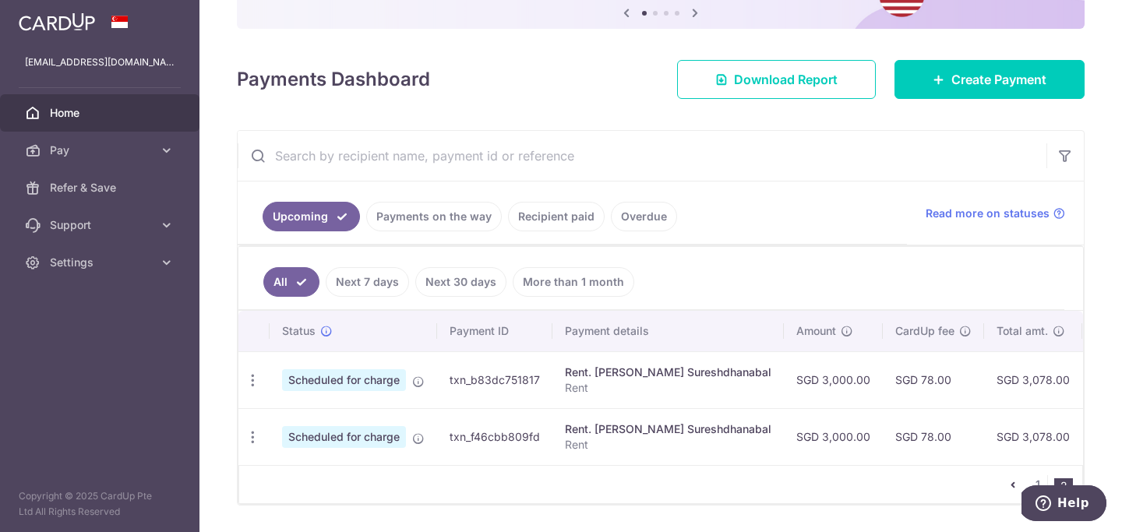
scroll to position [0, 0]
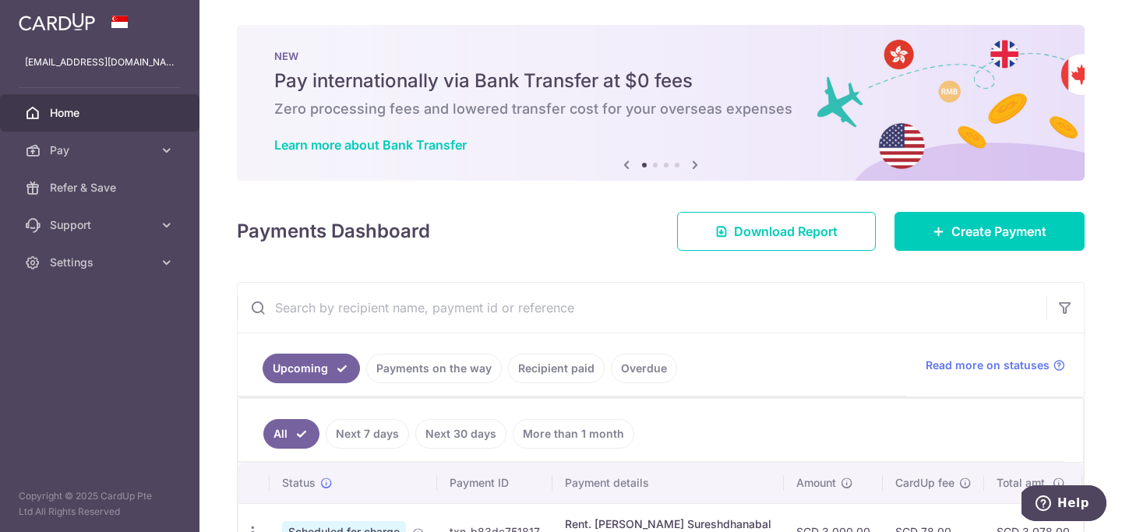
click at [472, 206] on div "Payments Dashboard Download Report Create Payment" at bounding box center [660, 228] width 847 height 45
click at [296, 238] on h4 "Payments Dashboard" at bounding box center [333, 231] width 193 height 28
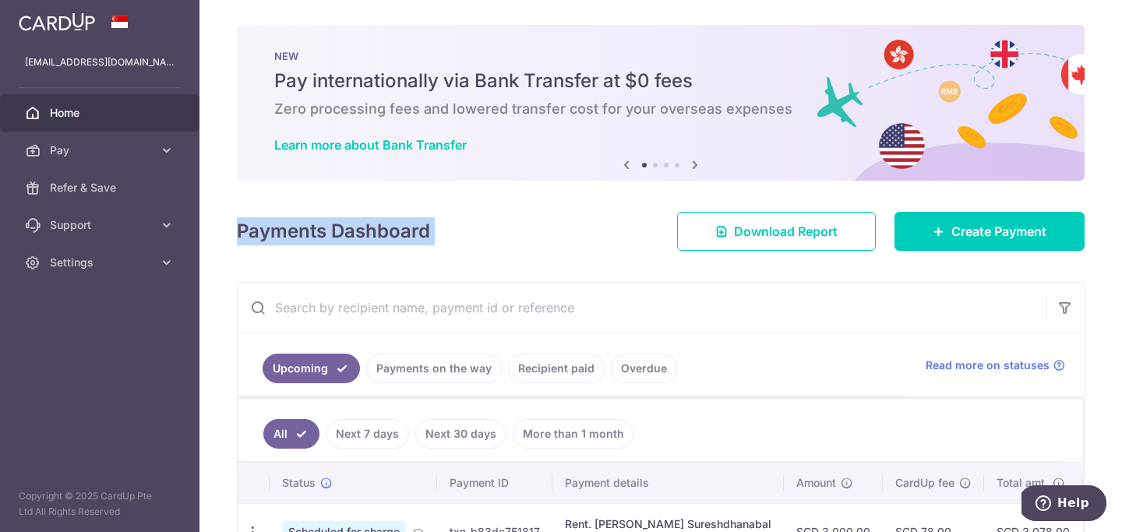
click at [296, 238] on h4 "Payments Dashboard" at bounding box center [333, 231] width 193 height 28
click at [480, 240] on div "Payments Dashboard Download Report Create Payment" at bounding box center [660, 228] width 847 height 45
drag, startPoint x: 236, startPoint y: 233, endPoint x: 431, endPoint y: 232, distance: 195.5
click at [431, 232] on div "× Pause Schedule Pause all future payments in this series Pause just this one p…" at bounding box center [660, 266] width 922 height 532
click at [289, 230] on h4 "Payments Dashboard" at bounding box center [333, 231] width 193 height 28
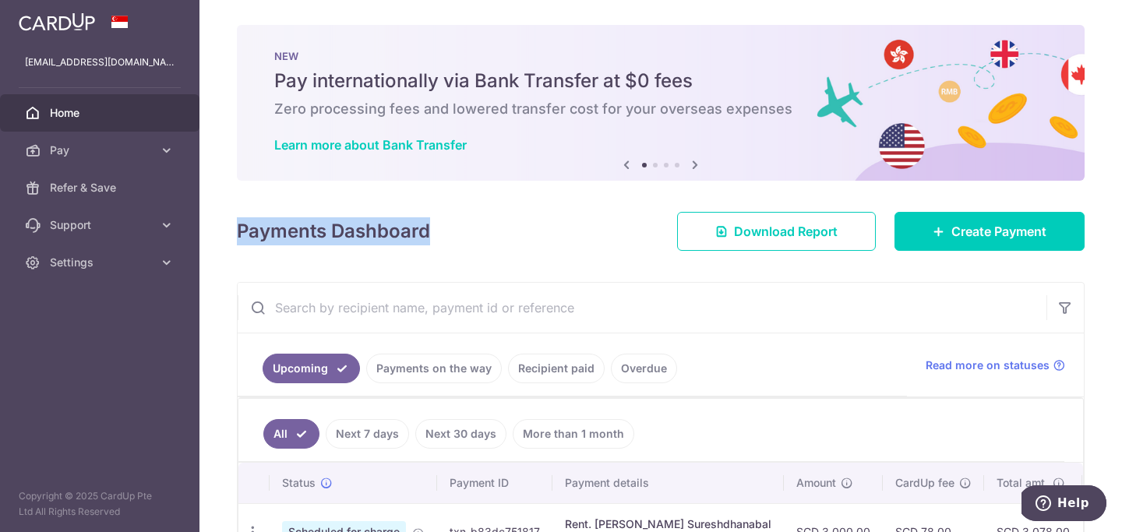
drag, startPoint x: 239, startPoint y: 227, endPoint x: 430, endPoint y: 225, distance: 190.8
click at [430, 225] on div "Payments Dashboard Download Report Create Payment" at bounding box center [660, 228] width 847 height 45
click at [252, 220] on h4 "Payments Dashboard" at bounding box center [333, 231] width 193 height 28
drag, startPoint x: 238, startPoint y: 227, endPoint x: 425, endPoint y: 227, distance: 186.9
click at [425, 227] on h4 "Payments Dashboard" at bounding box center [333, 231] width 193 height 28
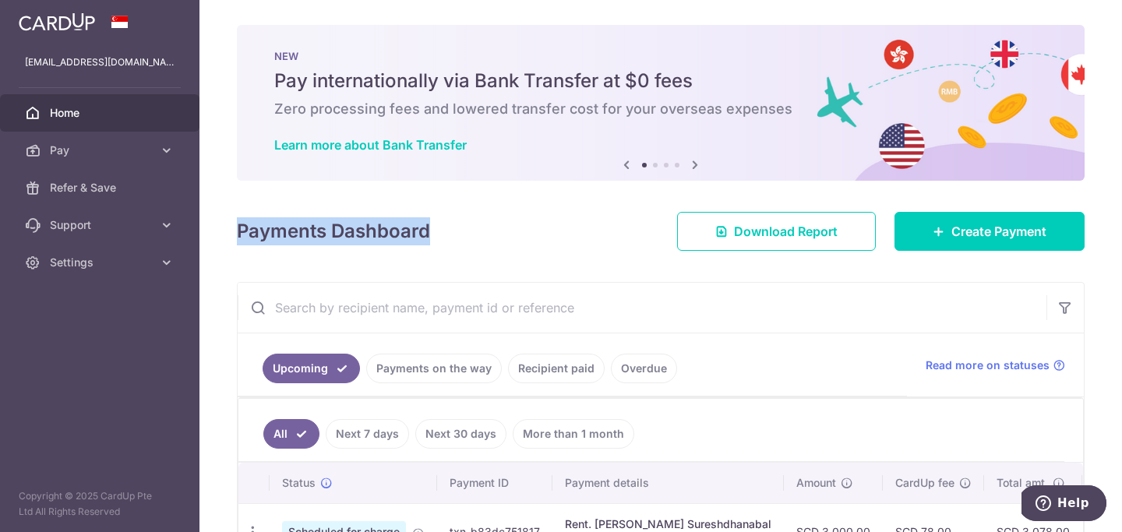
click at [502, 234] on div "Payments Dashboard Download Report Create Payment" at bounding box center [660, 228] width 847 height 45
